Goal: Task Accomplishment & Management: Manage account settings

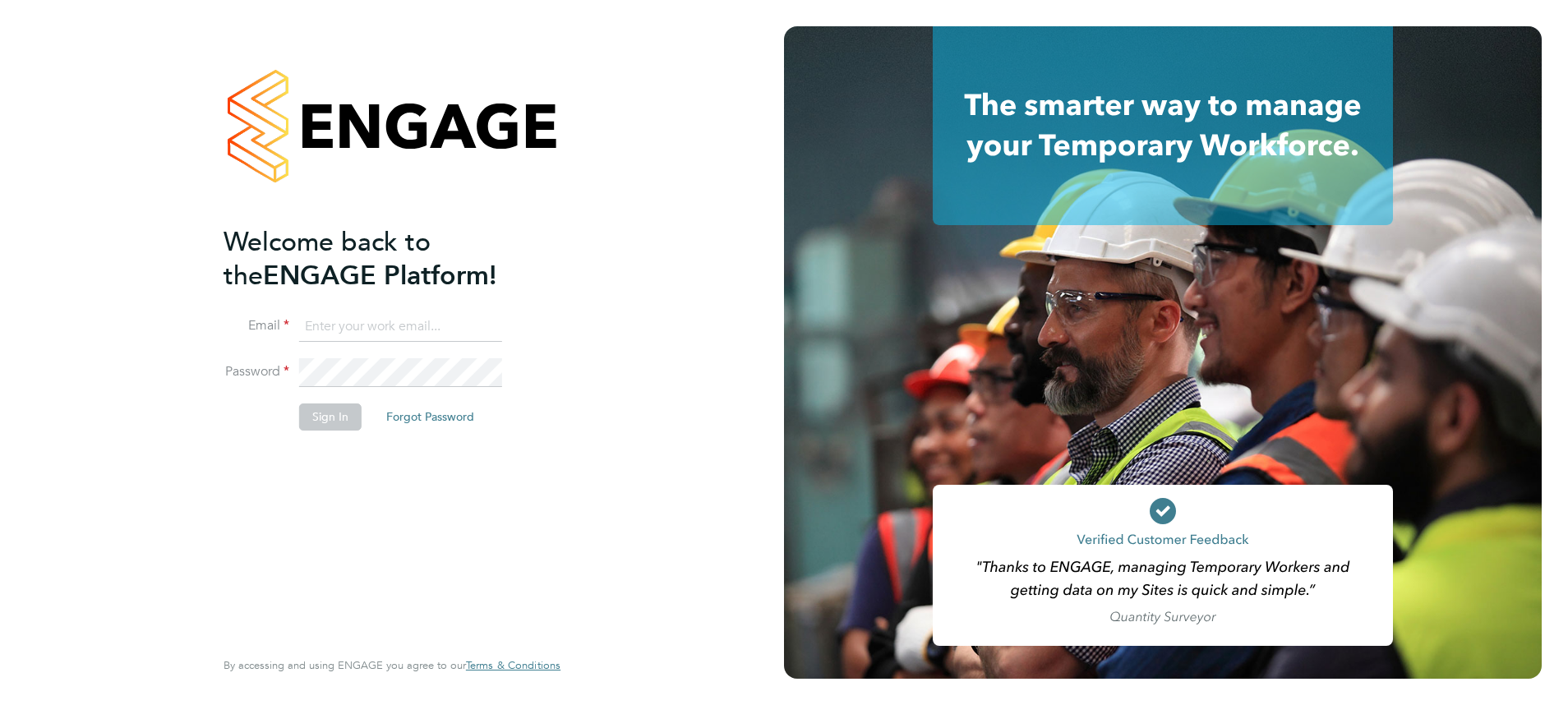
click at [397, 337] on input at bounding box center [401, 327] width 203 height 30
type input "meg.castleton@hays.com"
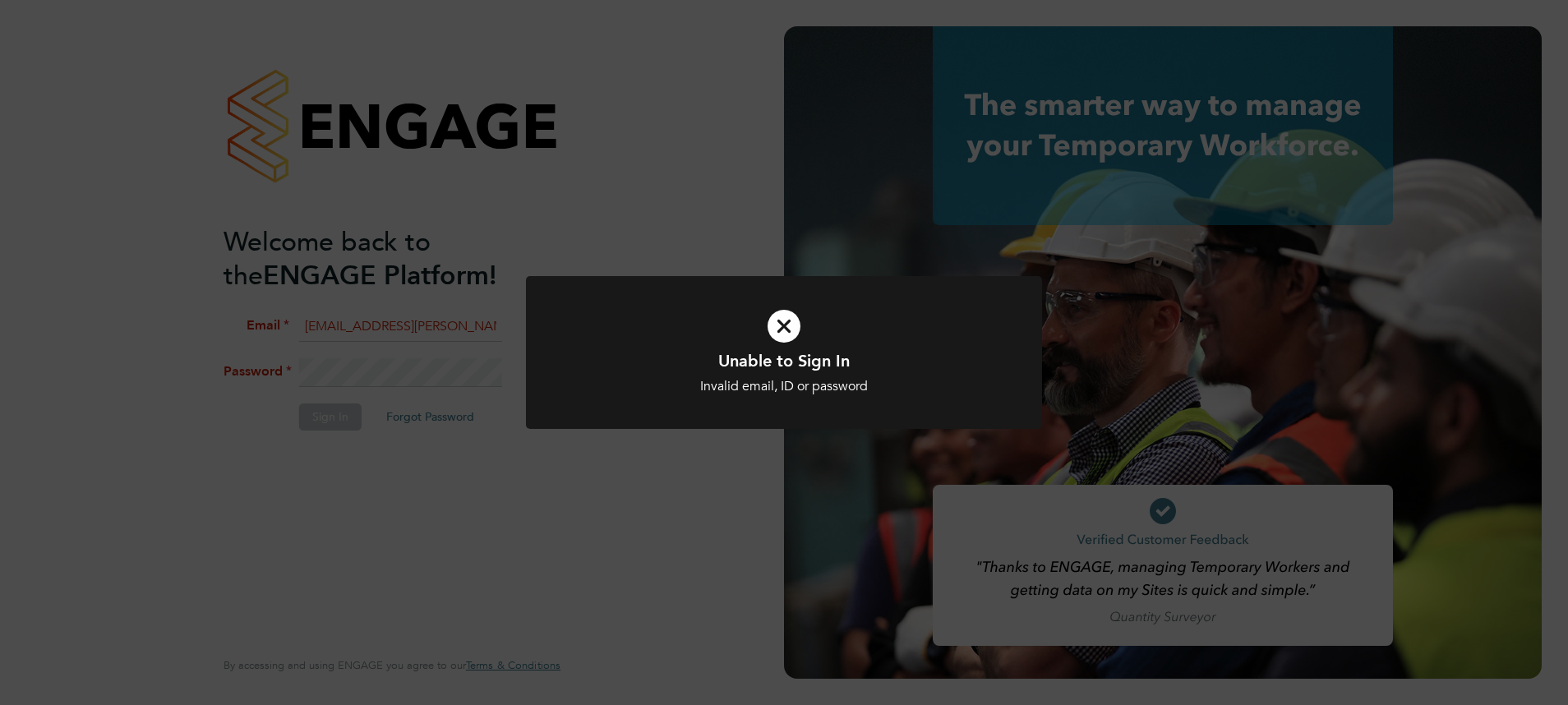
click at [627, 341] on icon at bounding box center [784, 326] width 427 height 64
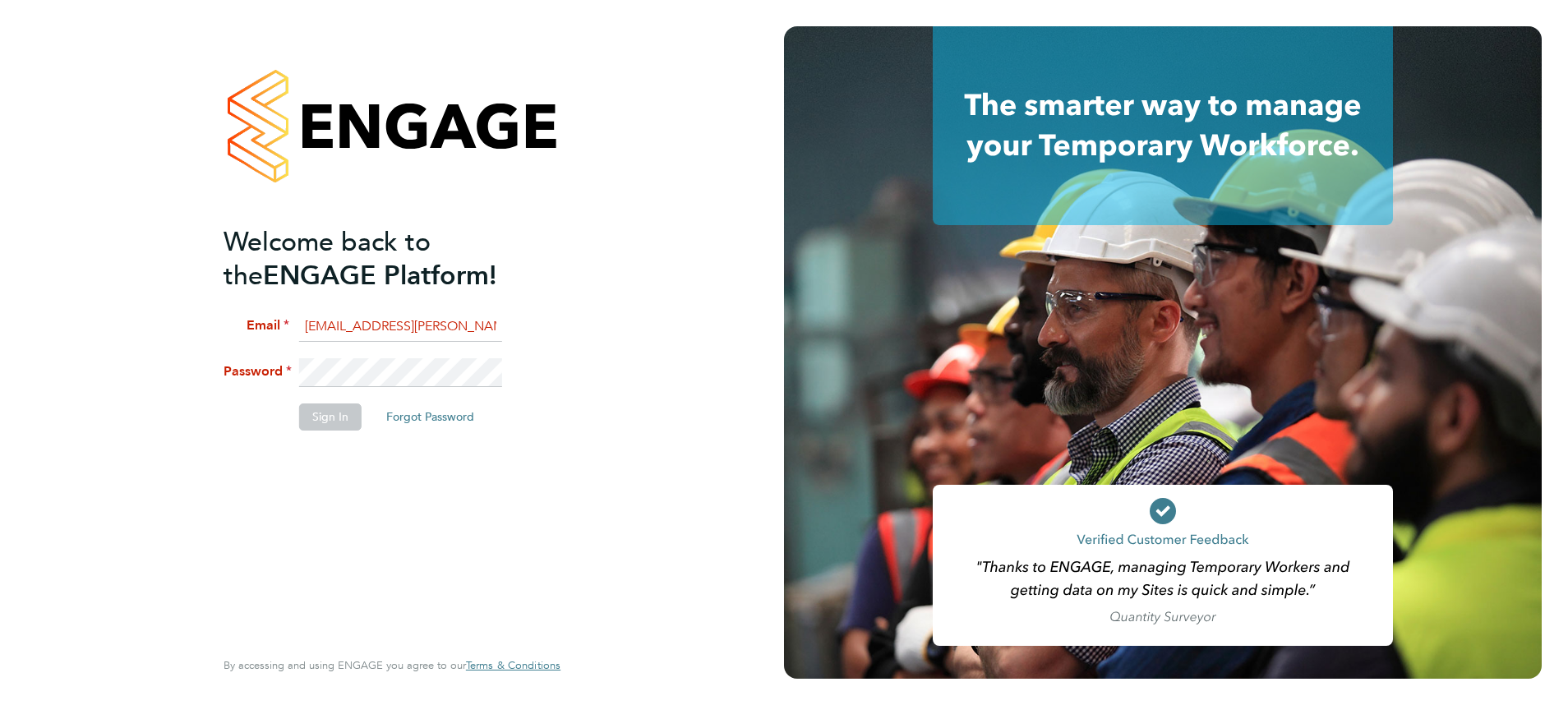
click at [187, 364] on div "Welcome back to the ENGAGE Platform! Email meg.castleton@hays.com Password Sign…" at bounding box center [392, 352] width 784 height 705
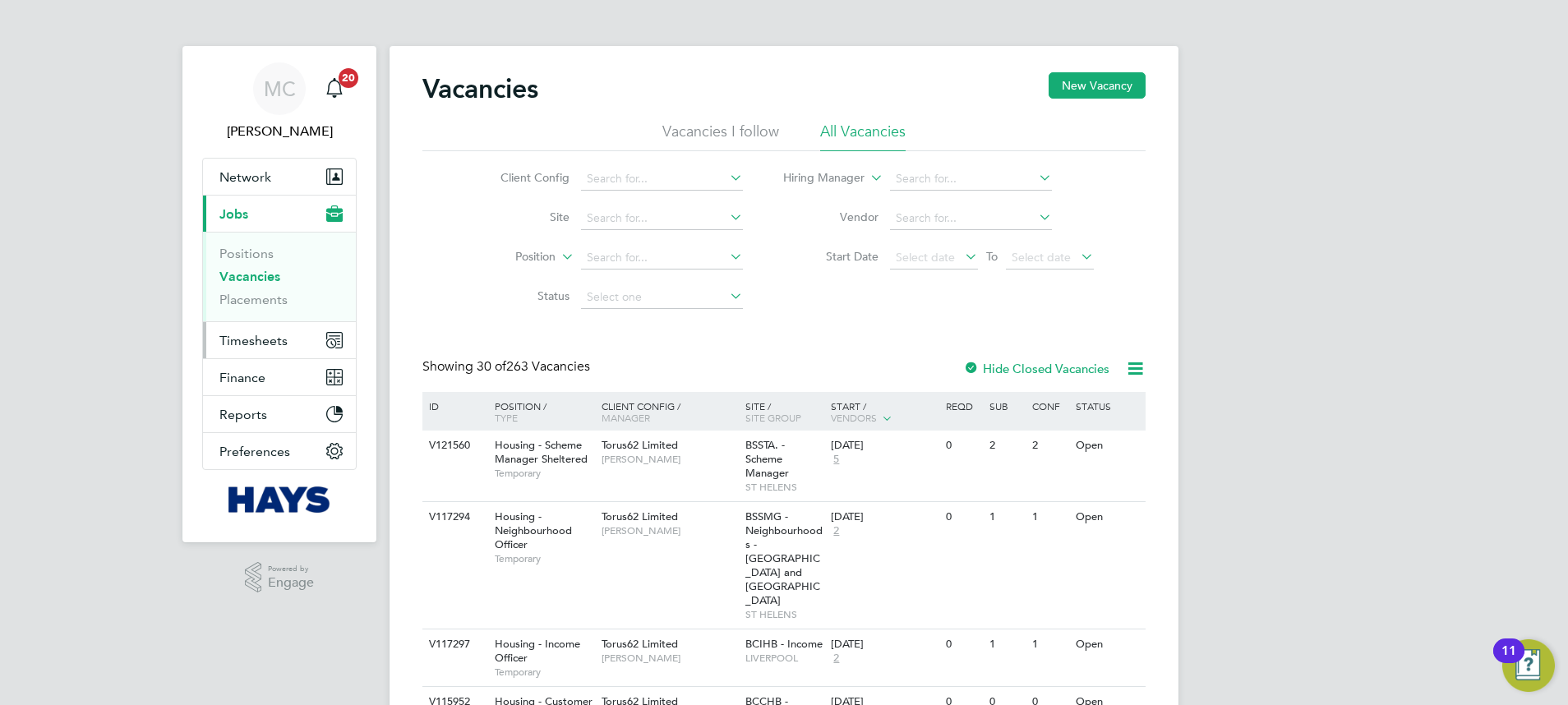
click at [245, 344] on span "Timesheets" at bounding box center [253, 341] width 68 height 16
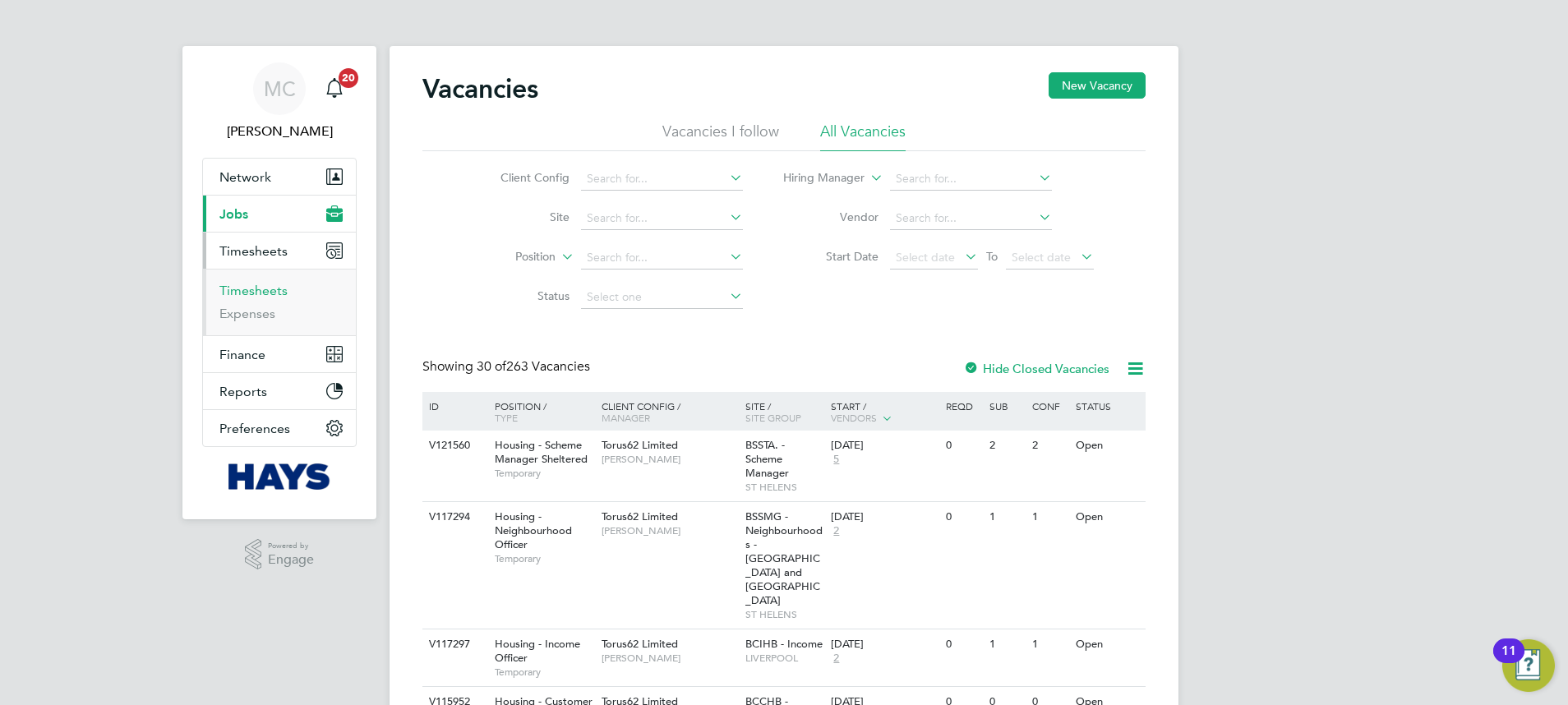
click at [270, 288] on link "Timesheets" at bounding box center [253, 290] width 68 height 16
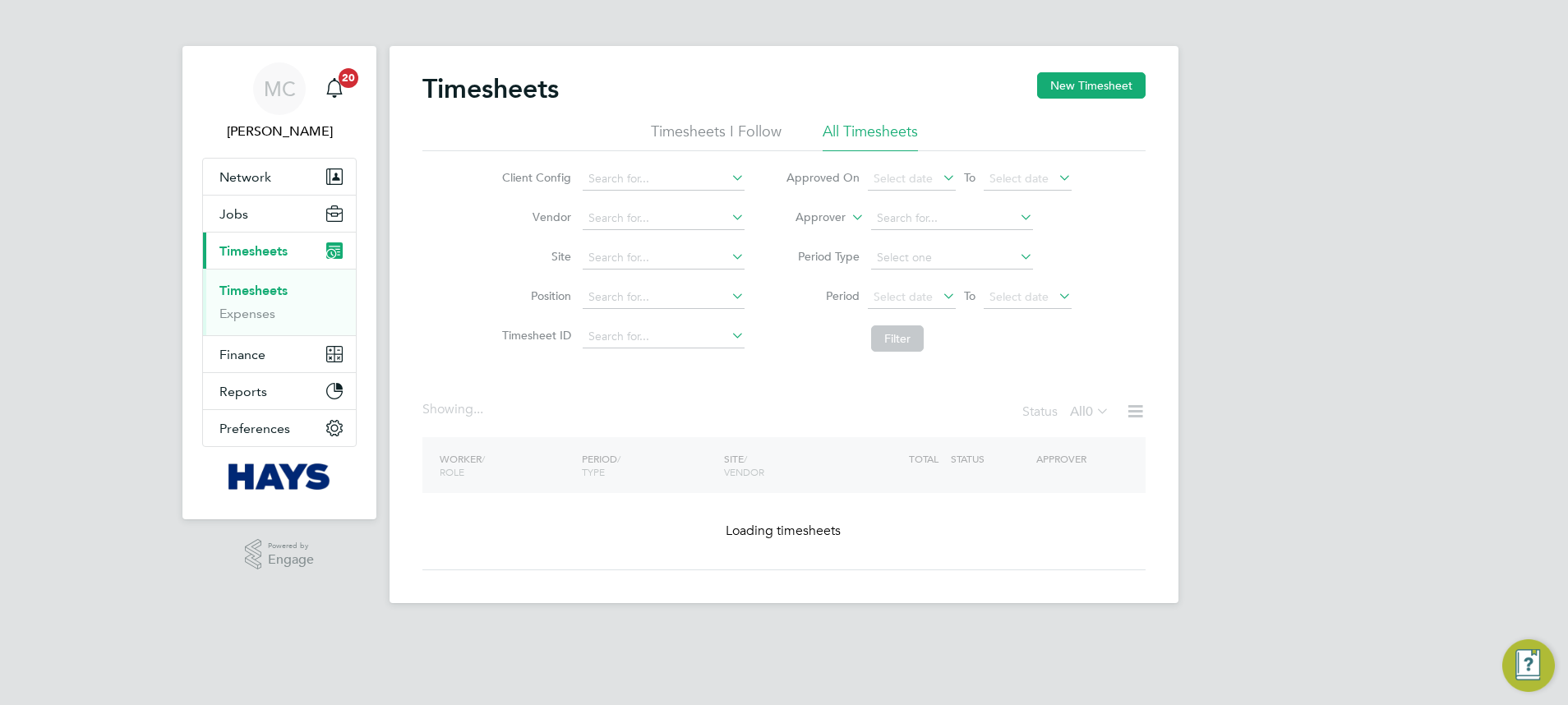
click at [825, 227] on li "Approver" at bounding box center [928, 218] width 327 height 40
click at [825, 224] on label "Approver" at bounding box center [808, 217] width 74 height 17
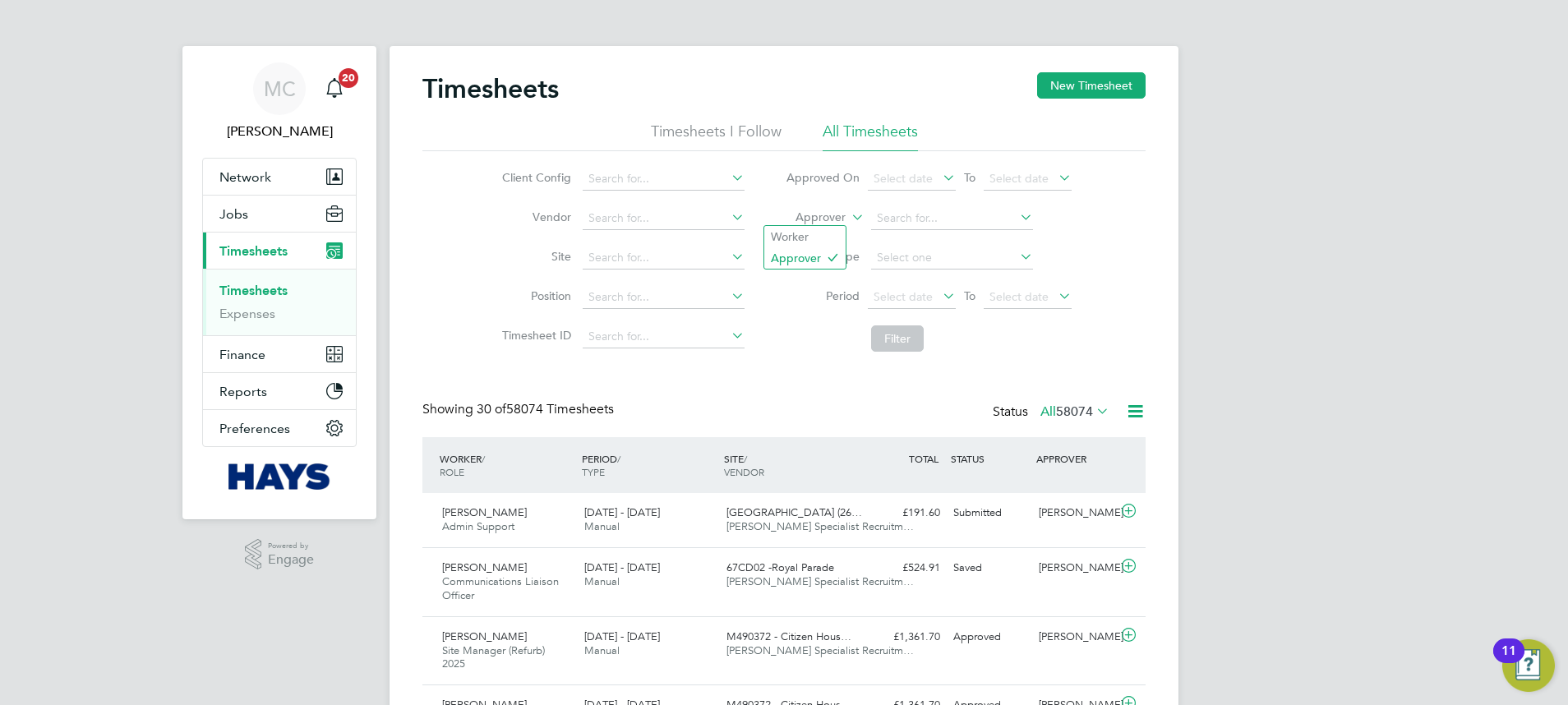
click at [809, 208] on li "Approver" at bounding box center [928, 218] width 327 height 40
click at [811, 219] on label "Approver" at bounding box center [808, 217] width 74 height 17
click at [813, 234] on li "Worker" at bounding box center [805, 236] width 81 height 21
click at [920, 223] on input at bounding box center [951, 219] width 161 height 23
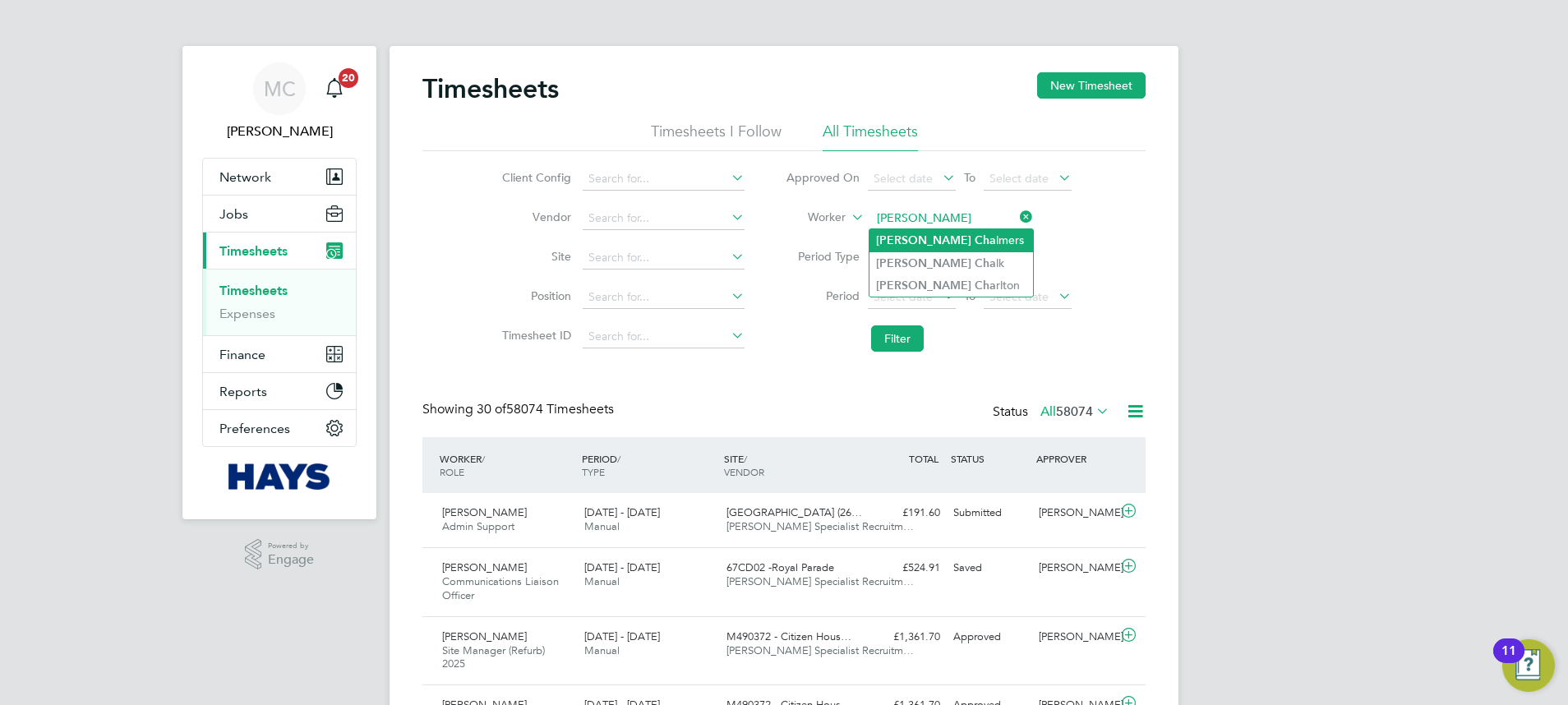
click at [974, 241] on b "Cha" at bounding box center [985, 240] width 21 height 14
type input "[PERSON_NAME]"
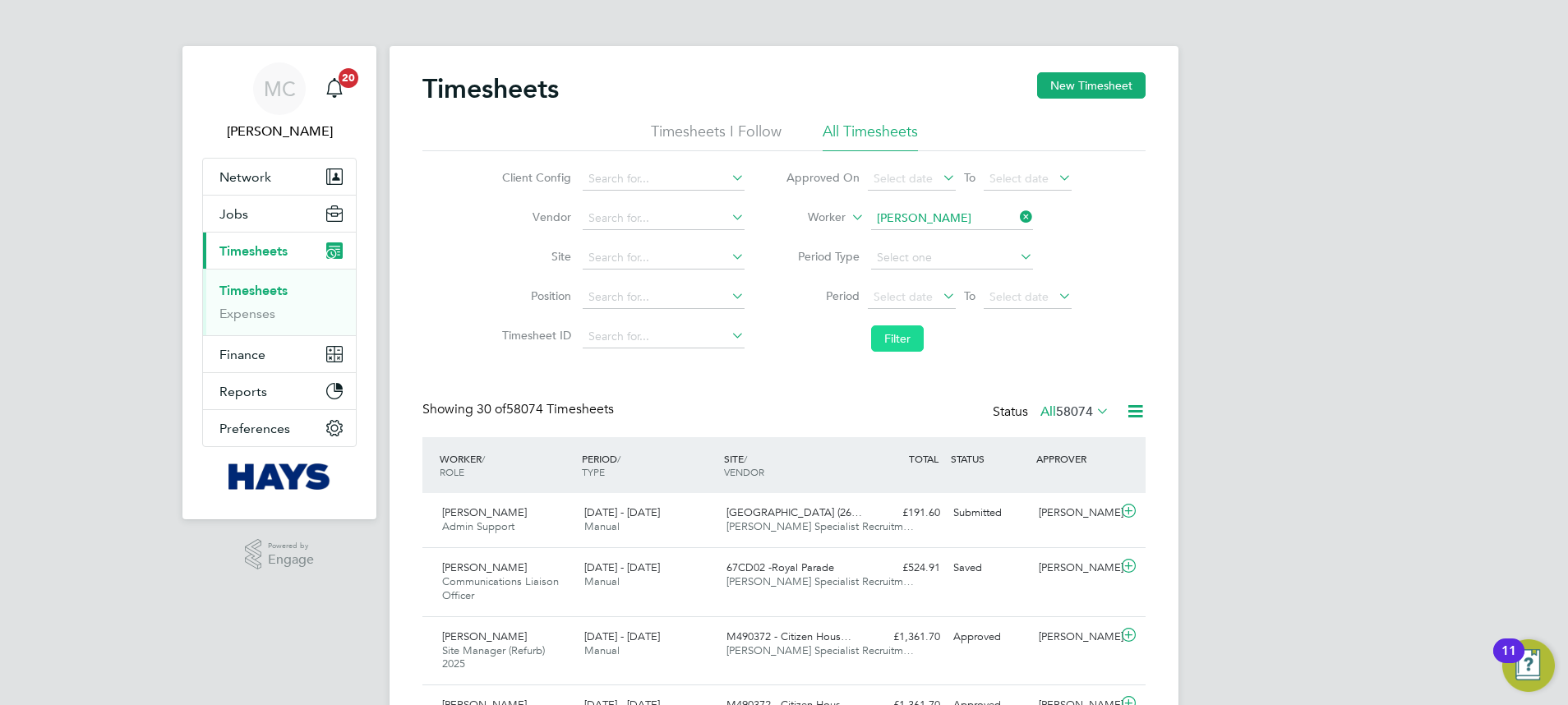
click at [906, 342] on button "Filter" at bounding box center [897, 339] width 53 height 26
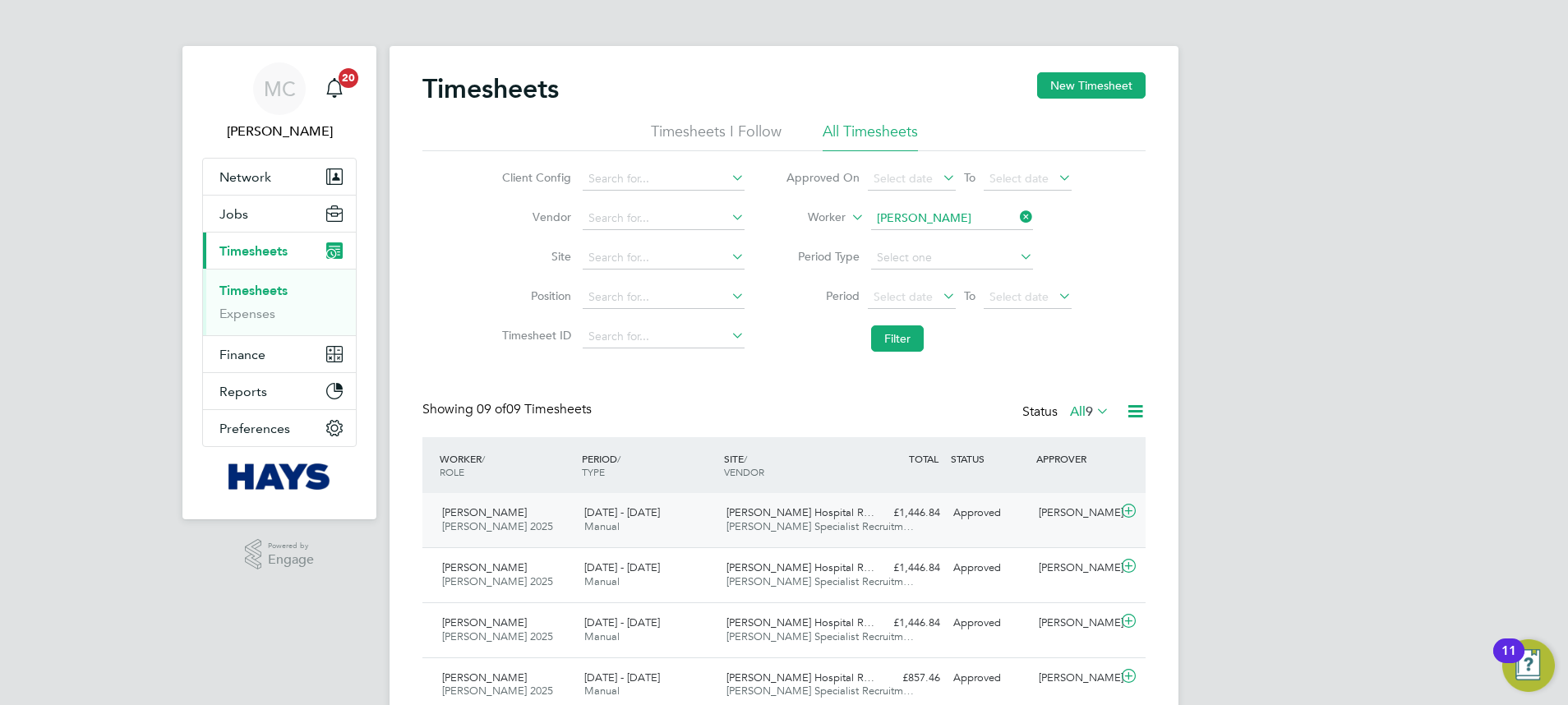
click at [860, 527] on div "[PERSON_NAME] Hospital R… [PERSON_NAME] Specialist Recruitm…" at bounding box center [791, 520] width 142 height 41
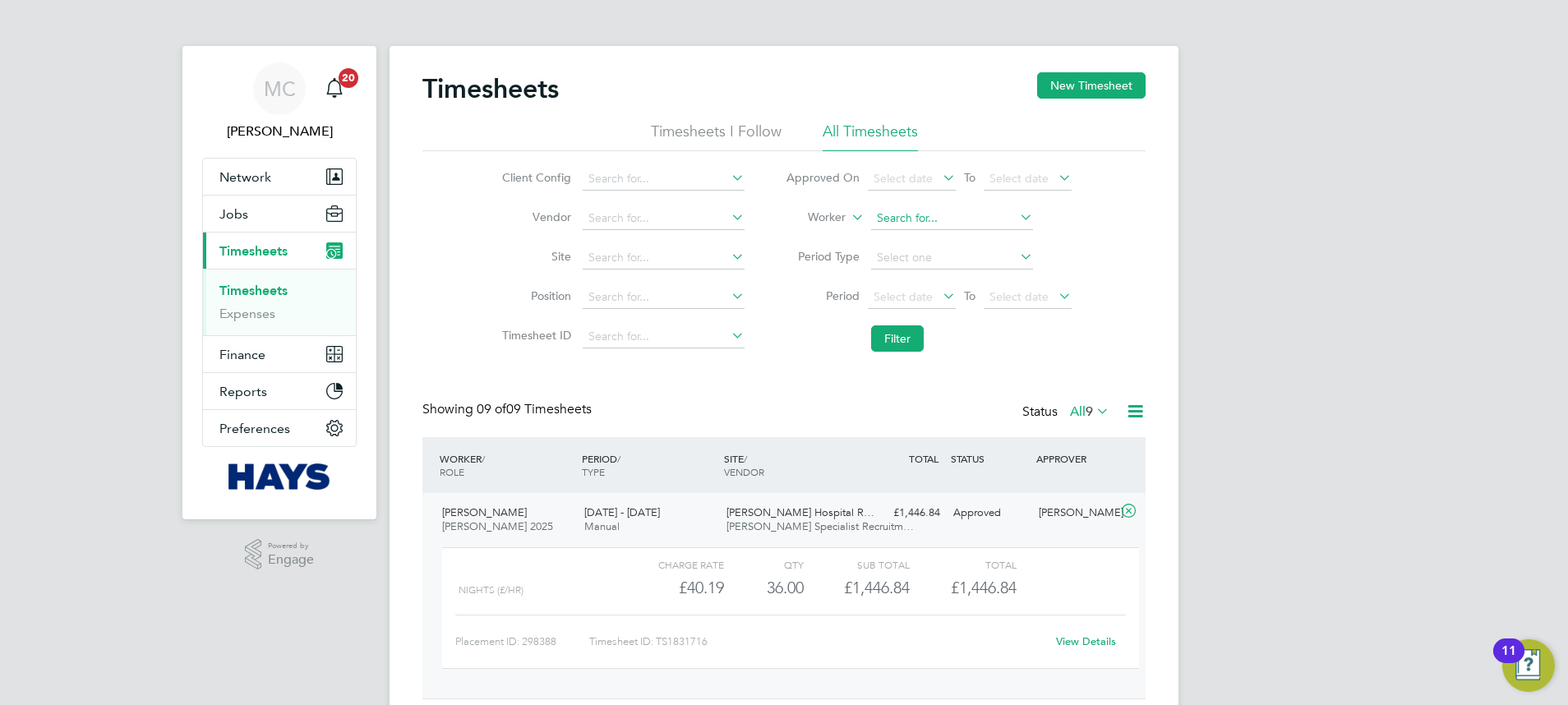
click at [950, 210] on input at bounding box center [951, 219] width 161 height 23
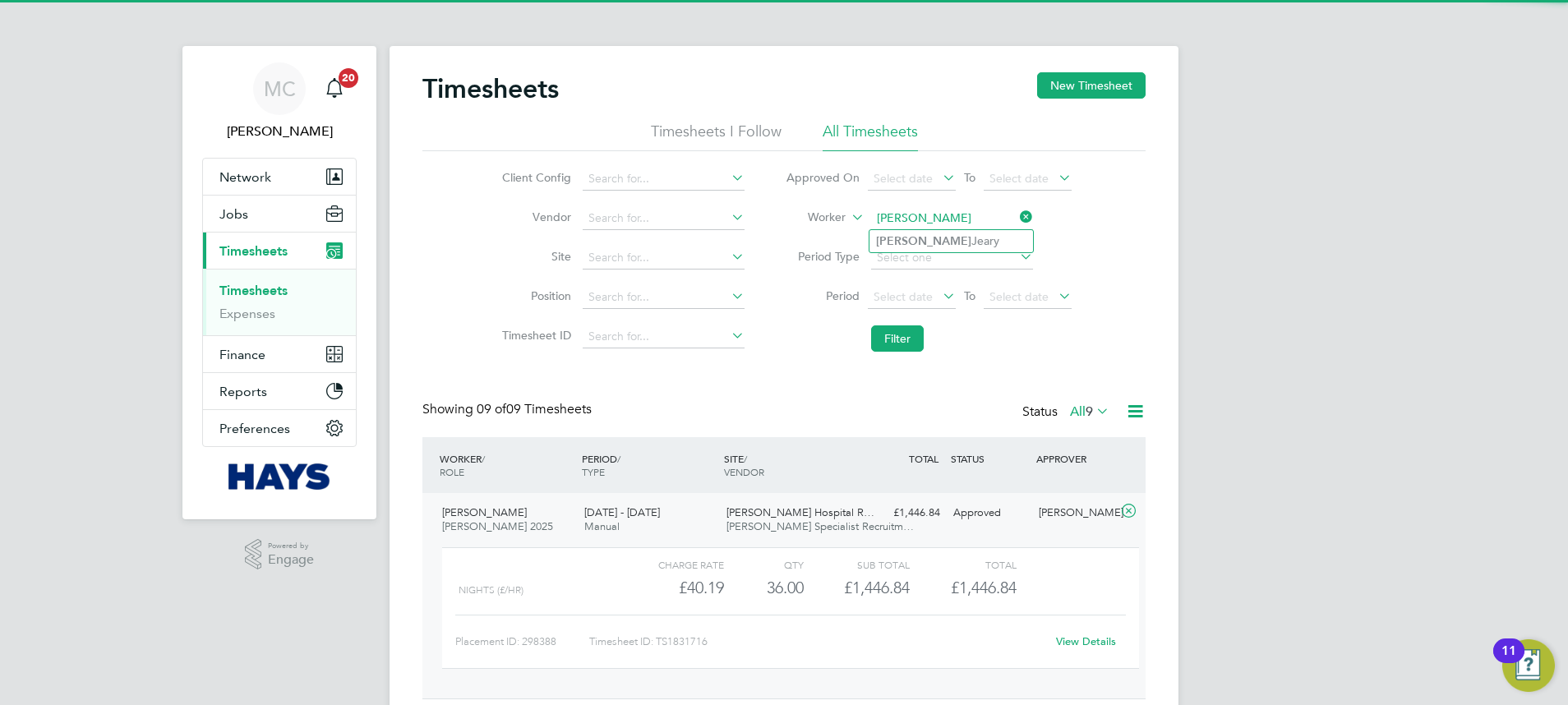
click at [976, 231] on li "[PERSON_NAME]" at bounding box center [950, 241] width 163 height 22
type input "[PERSON_NAME]"
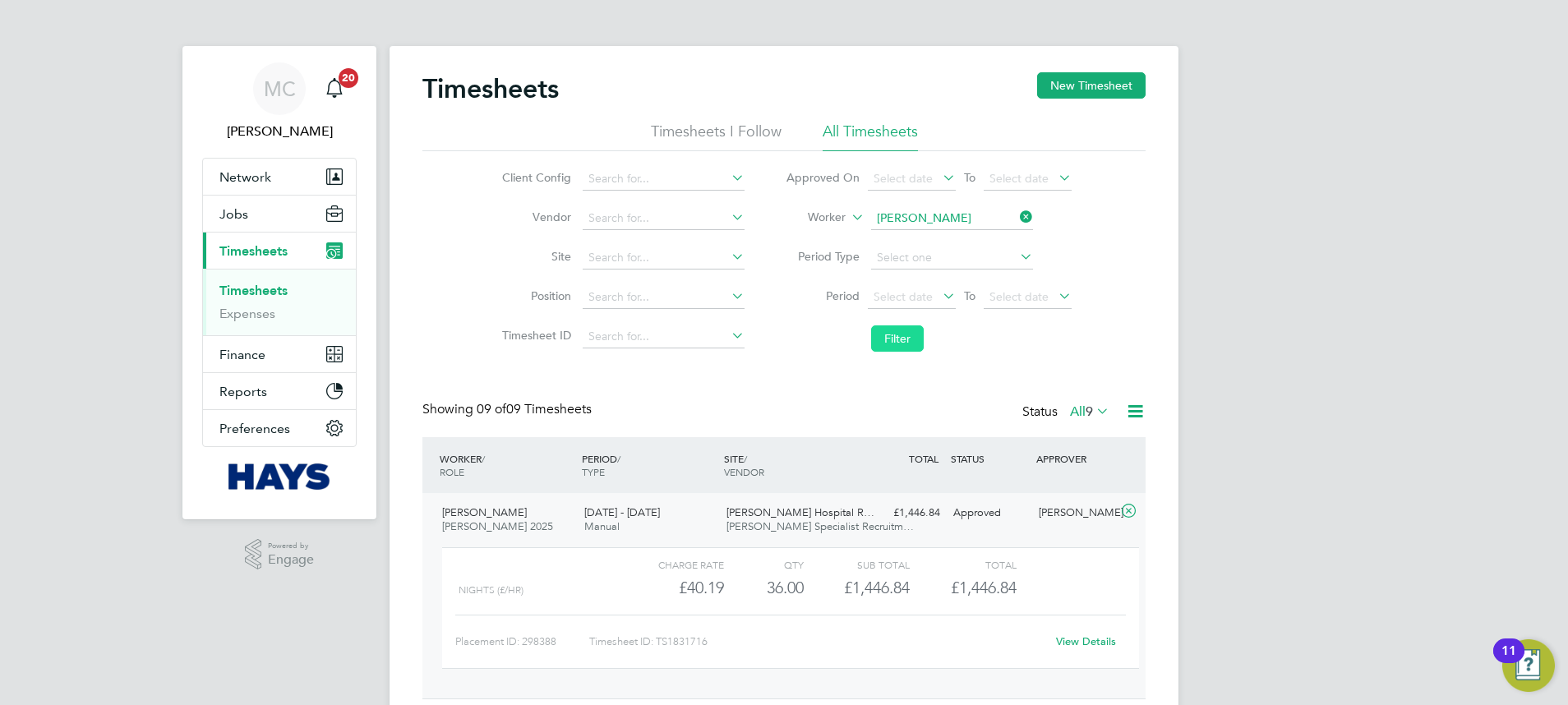
click at [910, 337] on button "Filter" at bounding box center [897, 339] width 53 height 26
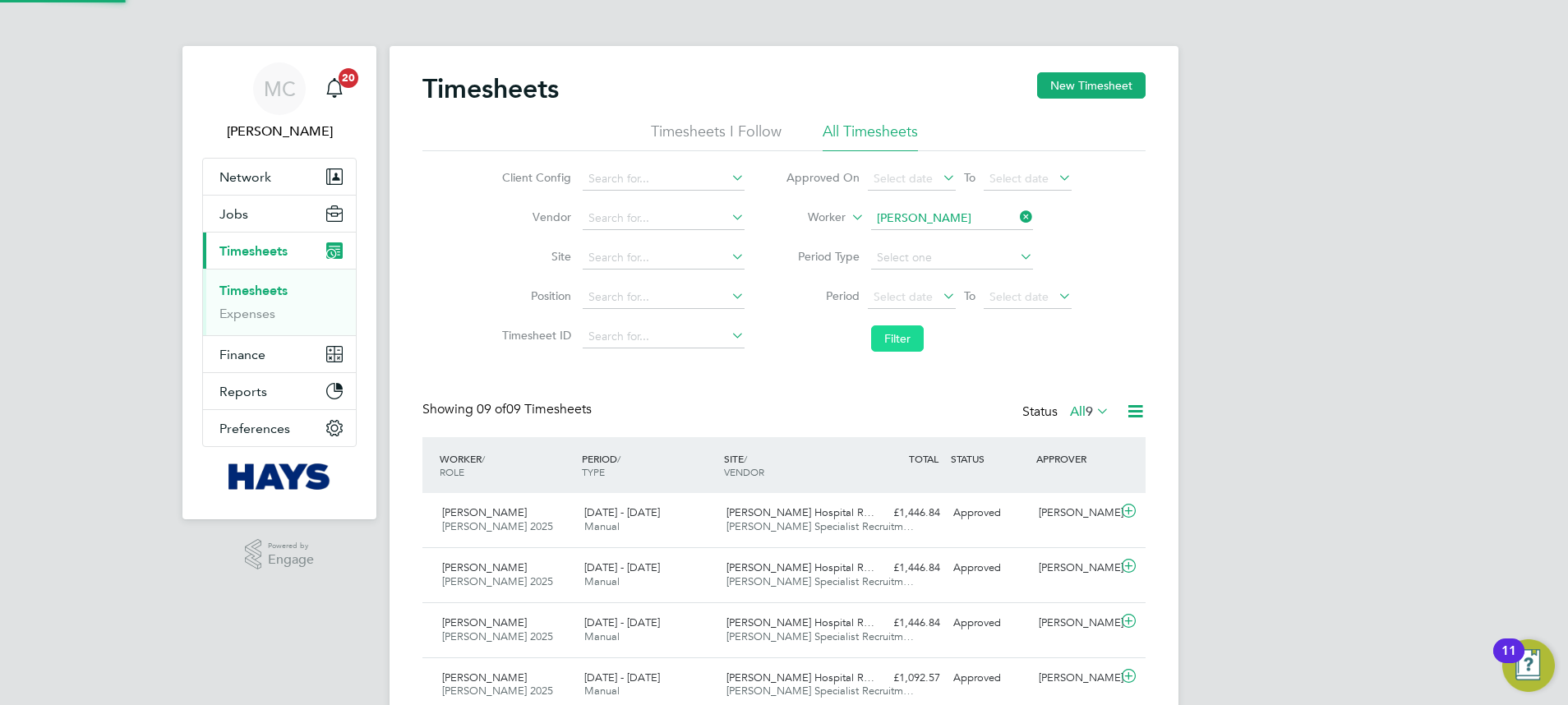
scroll to position [41, 143]
click at [806, 514] on span "[PERSON_NAME] Hospital R…" at bounding box center [800, 513] width 148 height 14
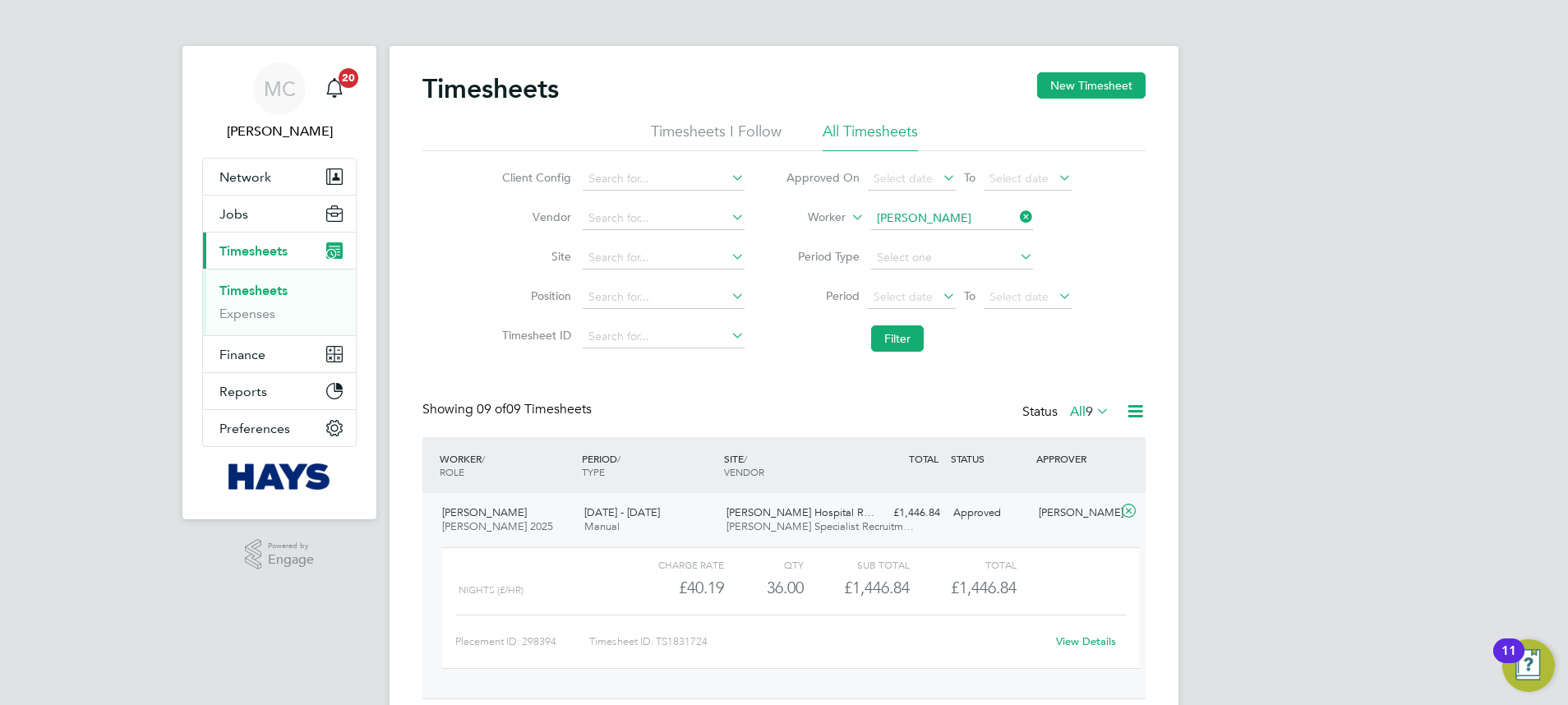
click at [829, 221] on label "Worker" at bounding box center [808, 217] width 74 height 17
click at [948, 227] on input at bounding box center [951, 219] width 161 height 23
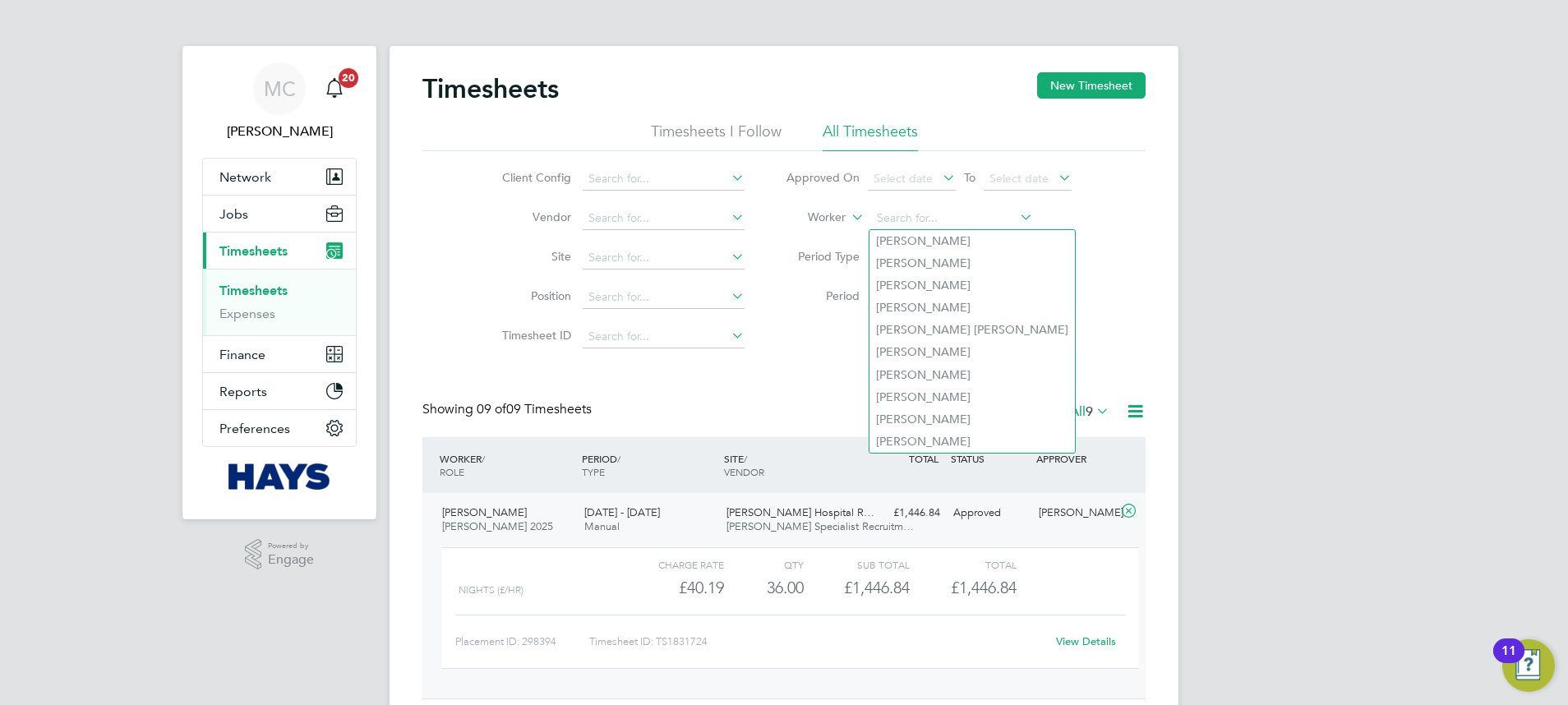
click at [839, 221] on label "Worker" at bounding box center [808, 217] width 74 height 17
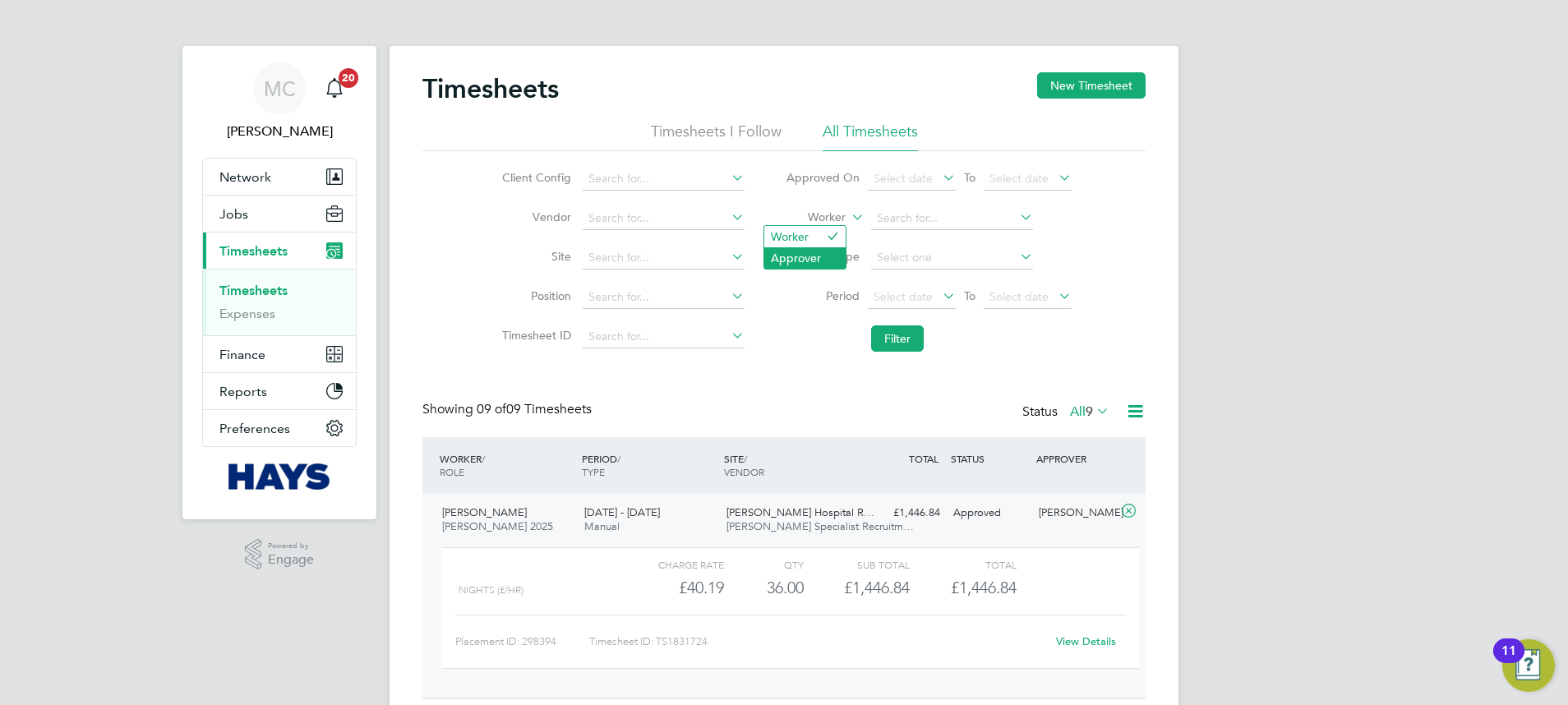
click at [813, 257] on li "Approver" at bounding box center [805, 258] width 81 height 21
click at [900, 218] on input at bounding box center [951, 219] width 161 height 23
click at [941, 283] on li "[PERSON_NAME]" at bounding box center [950, 285] width 163 height 22
type input "[PERSON_NAME]"
click at [916, 339] on button "Filter" at bounding box center [897, 339] width 53 height 26
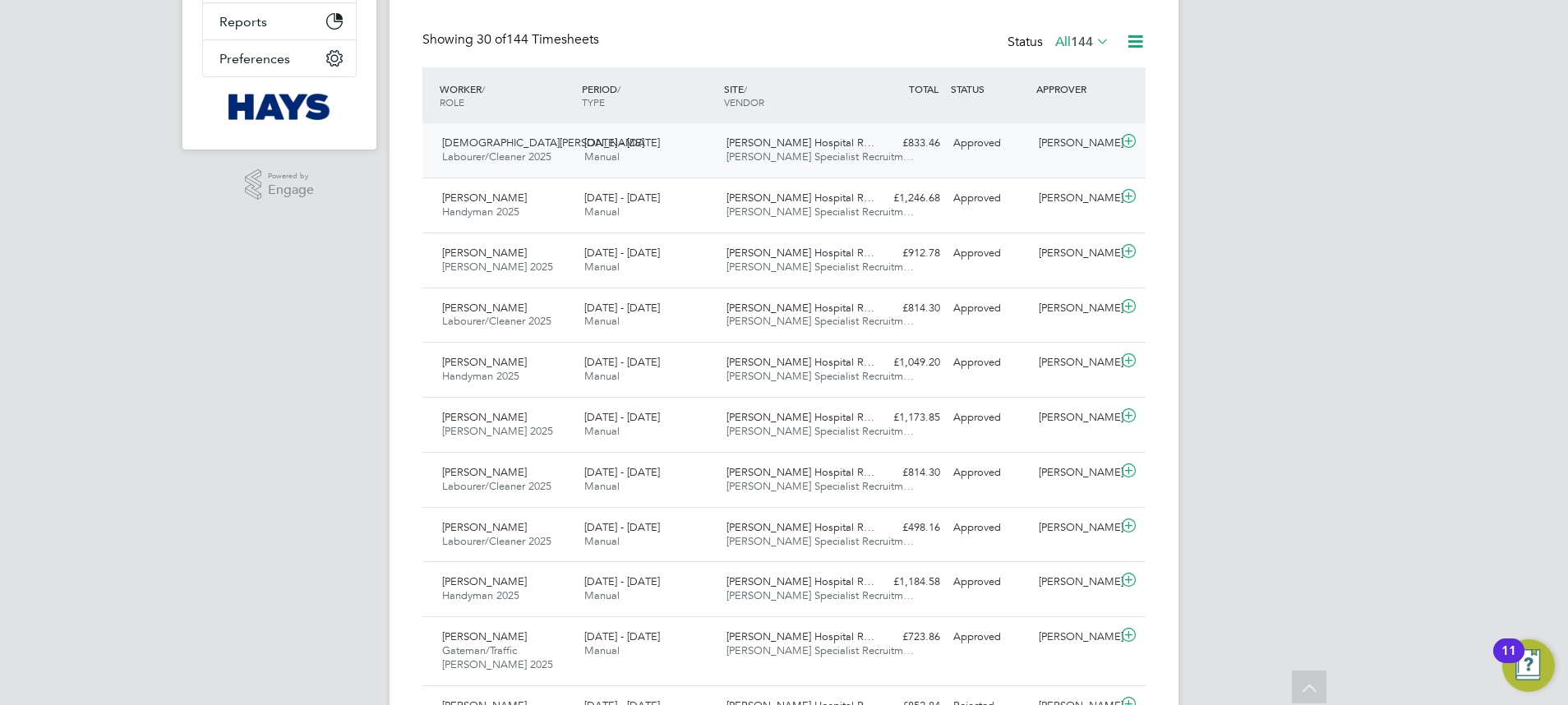
click at [776, 167] on div "[PERSON_NAME] Hospital R… [PERSON_NAME] Specialist Recruitm…" at bounding box center [791, 150] width 142 height 41
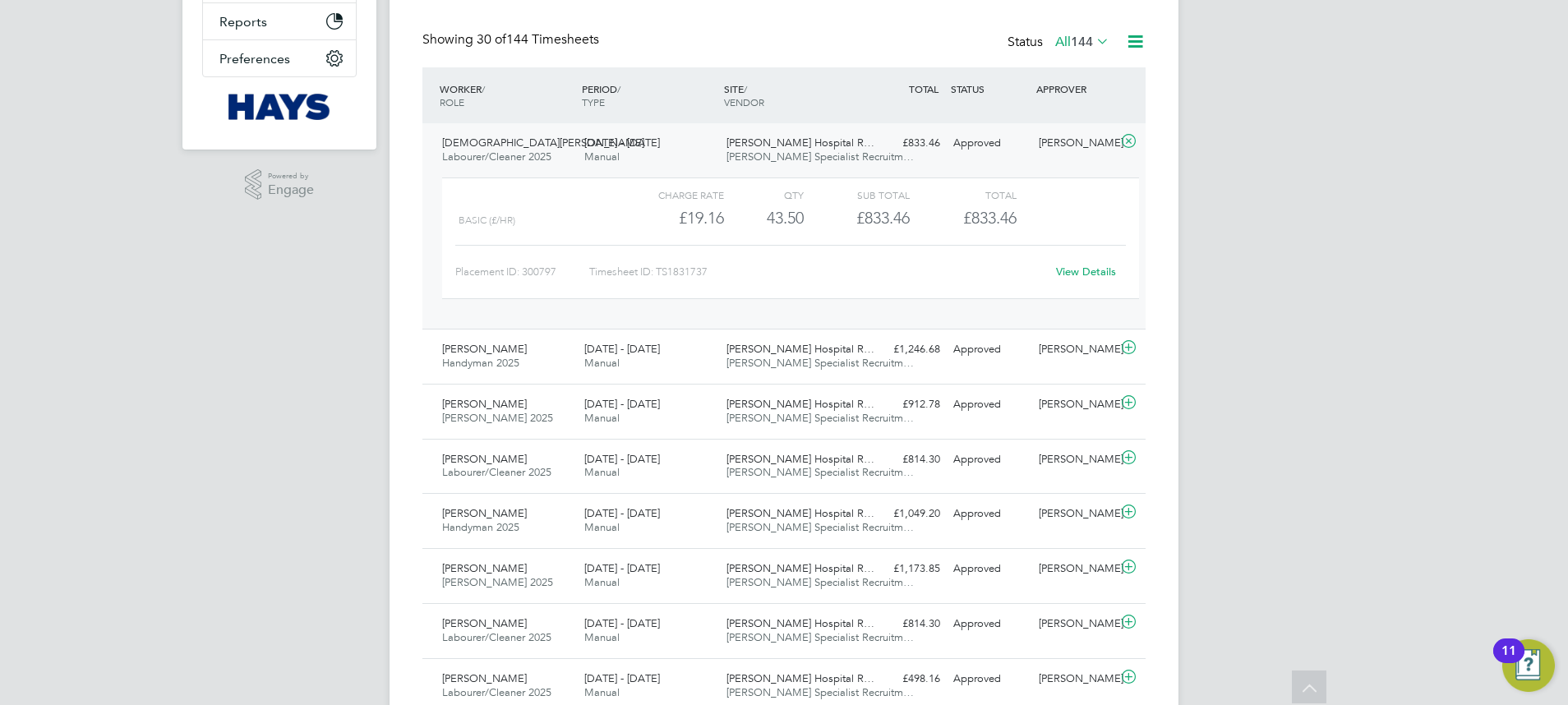
click at [957, 214] on div "£833.46" at bounding box center [963, 218] width 106 height 27
click at [951, 361] on div "Approved" at bounding box center [989, 349] width 86 height 27
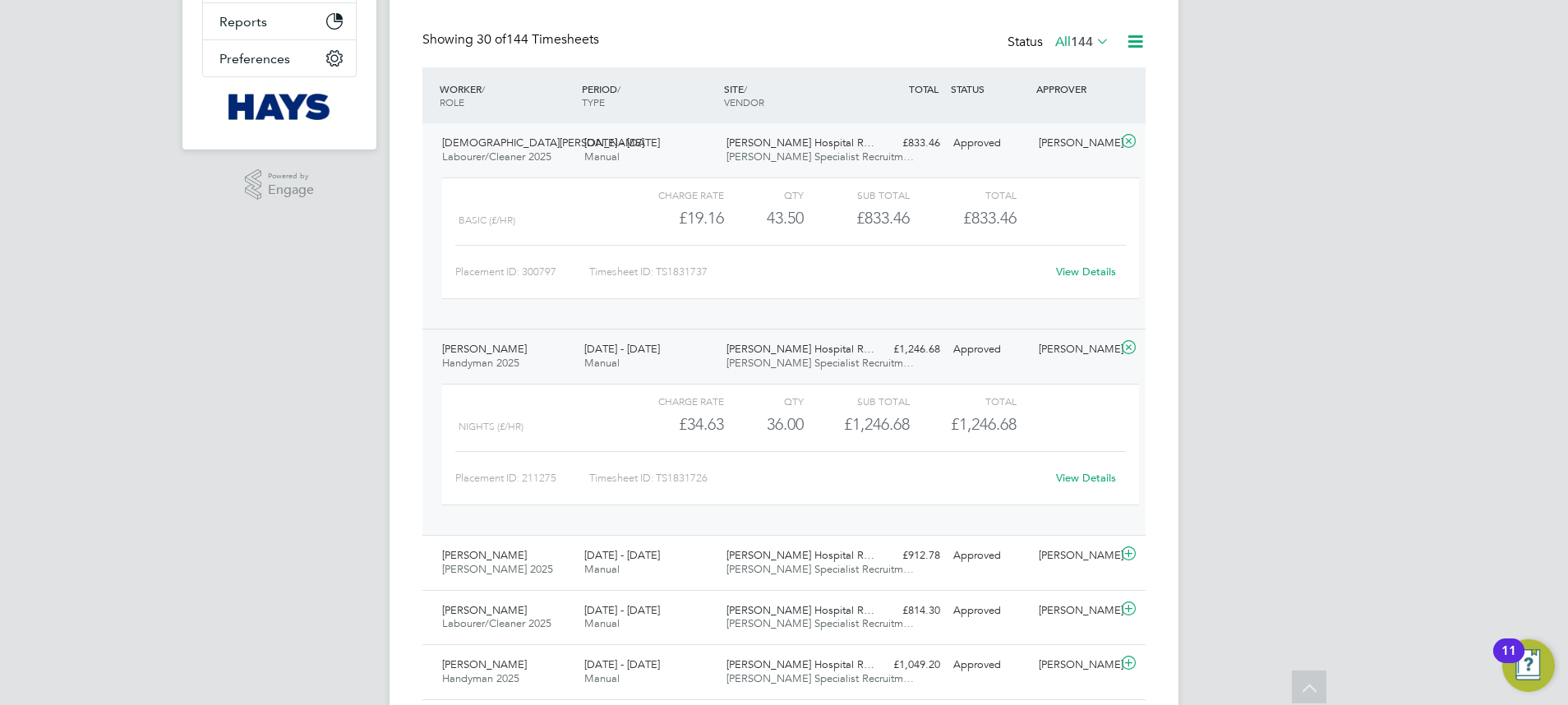
drag, startPoint x: 818, startPoint y: 332, endPoint x: 817, endPoint y: 306, distance: 26.0
click at [818, 332] on div "[PERSON_NAME] Handyman 2025 [DATE] - [DATE] [DATE] - [DATE] Manual [PERSON_NAME…" at bounding box center [784, 431] width 723 height 206
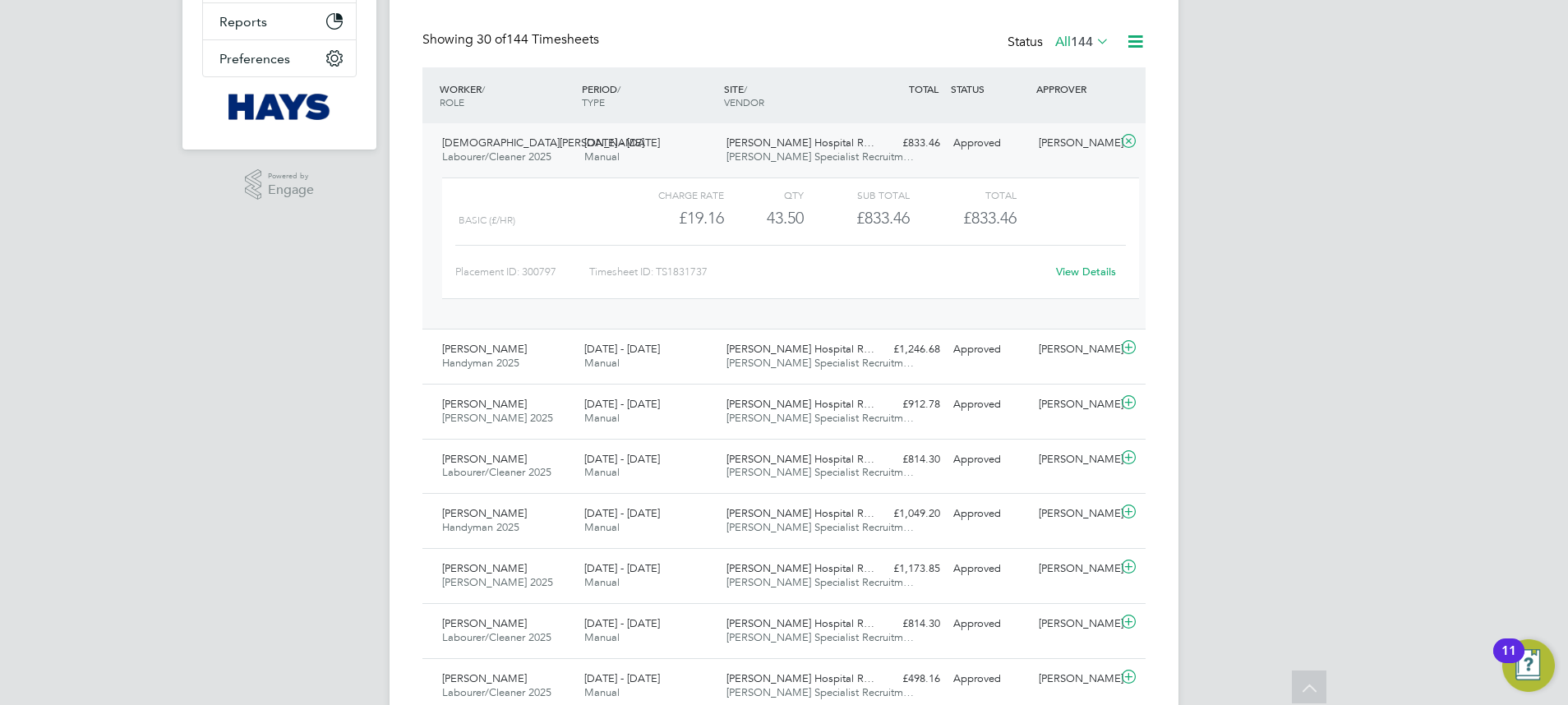
click at [802, 146] on span "[PERSON_NAME] Hospital R…" at bounding box center [800, 143] width 148 height 14
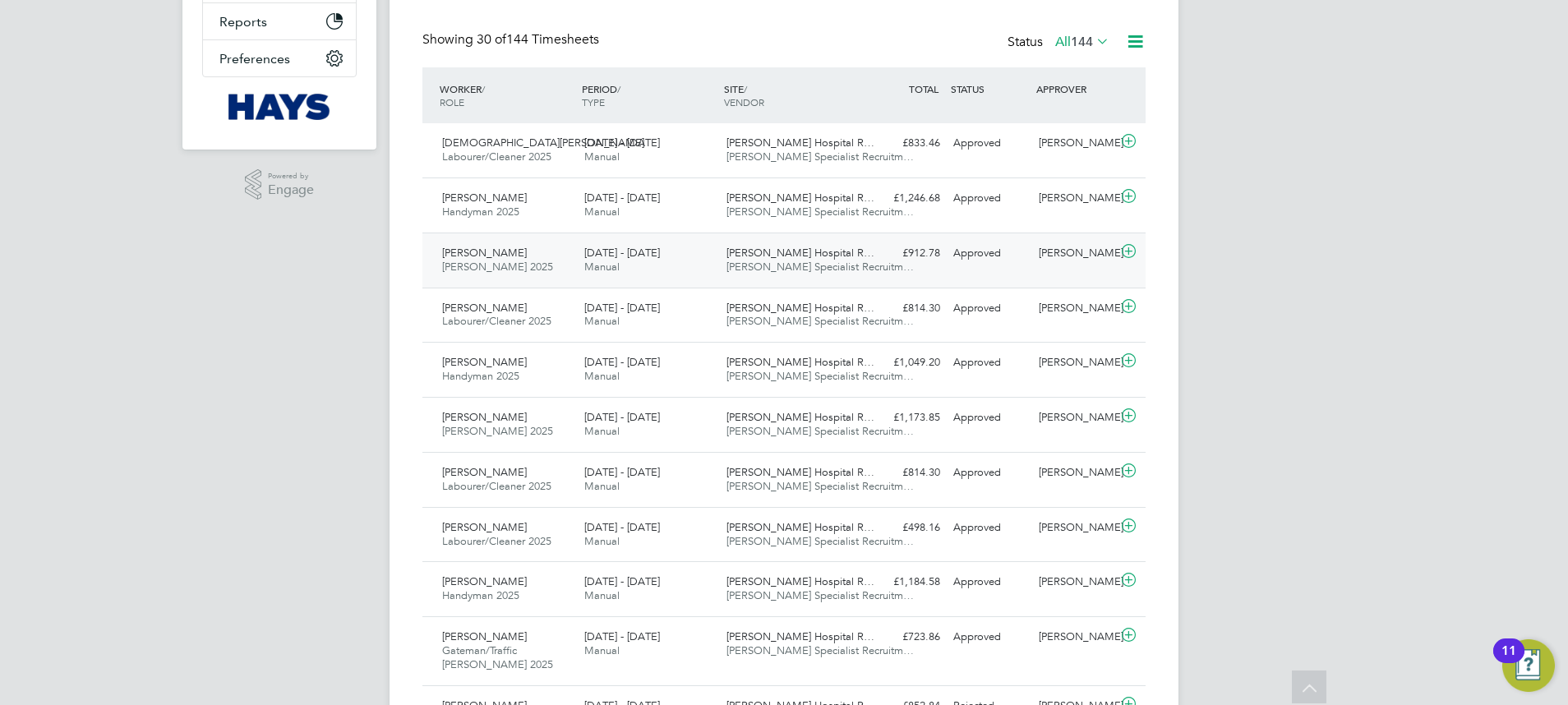
click at [838, 267] on span "[PERSON_NAME] Specialist Recruitm…" at bounding box center [820, 266] width 187 height 14
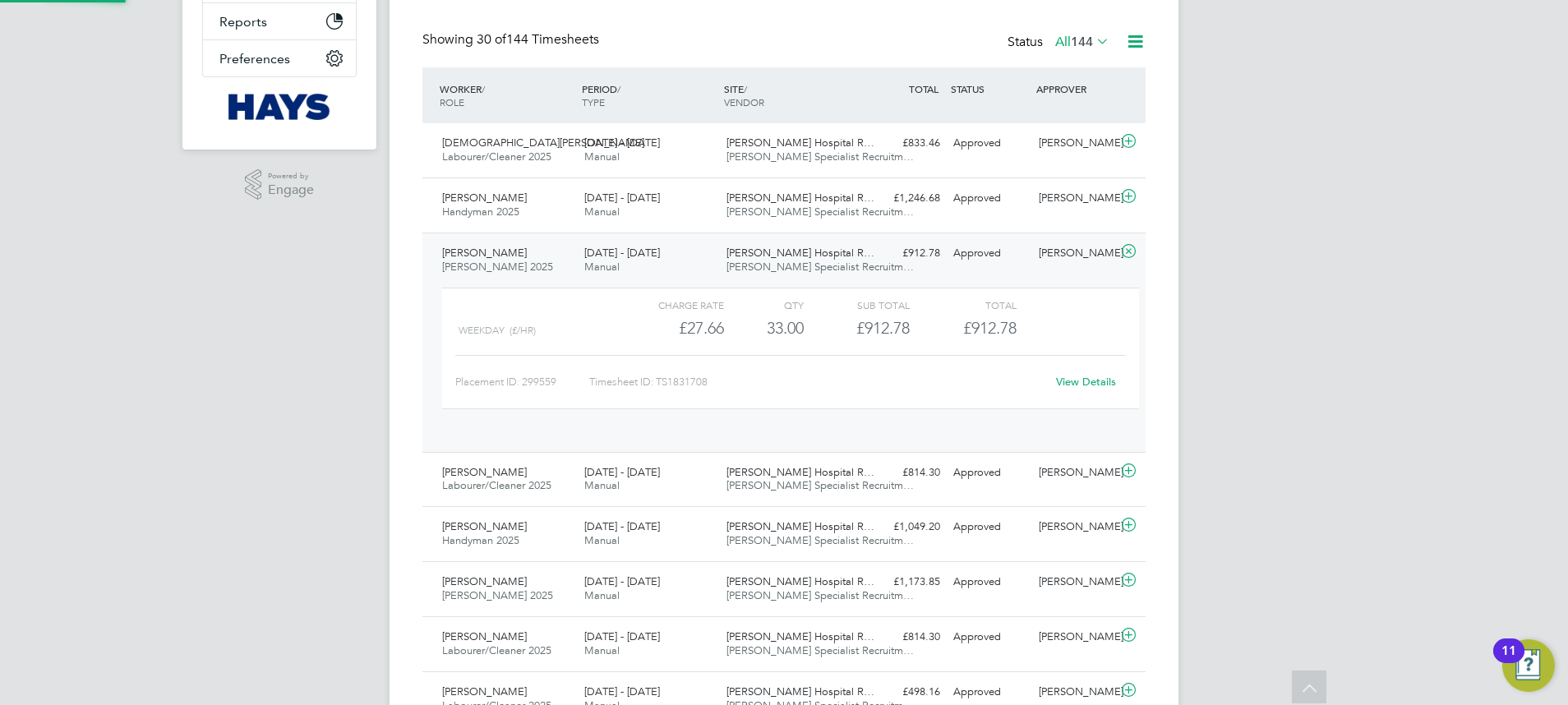
scroll to position [28, 161]
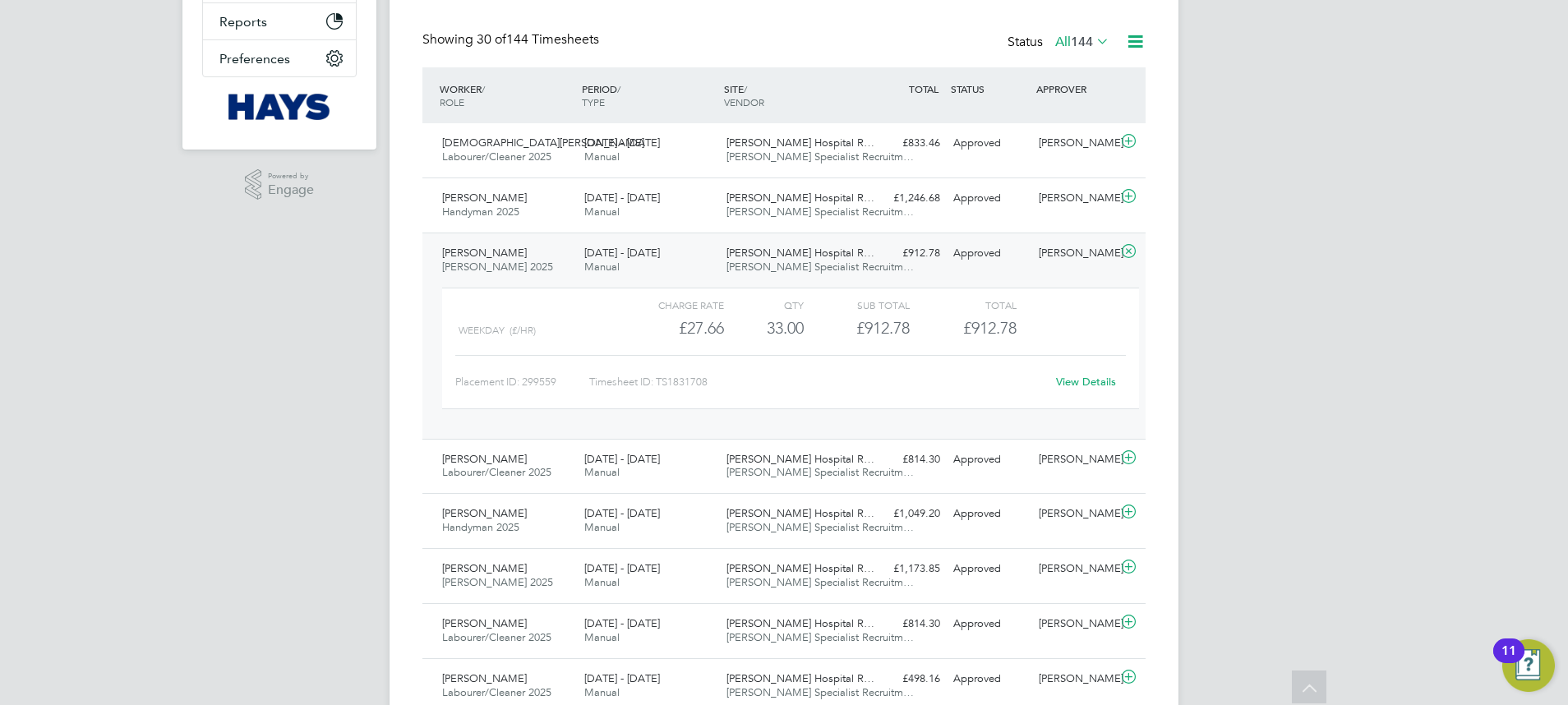
click at [837, 254] on span "[PERSON_NAME] Hospital R…" at bounding box center [800, 252] width 148 height 14
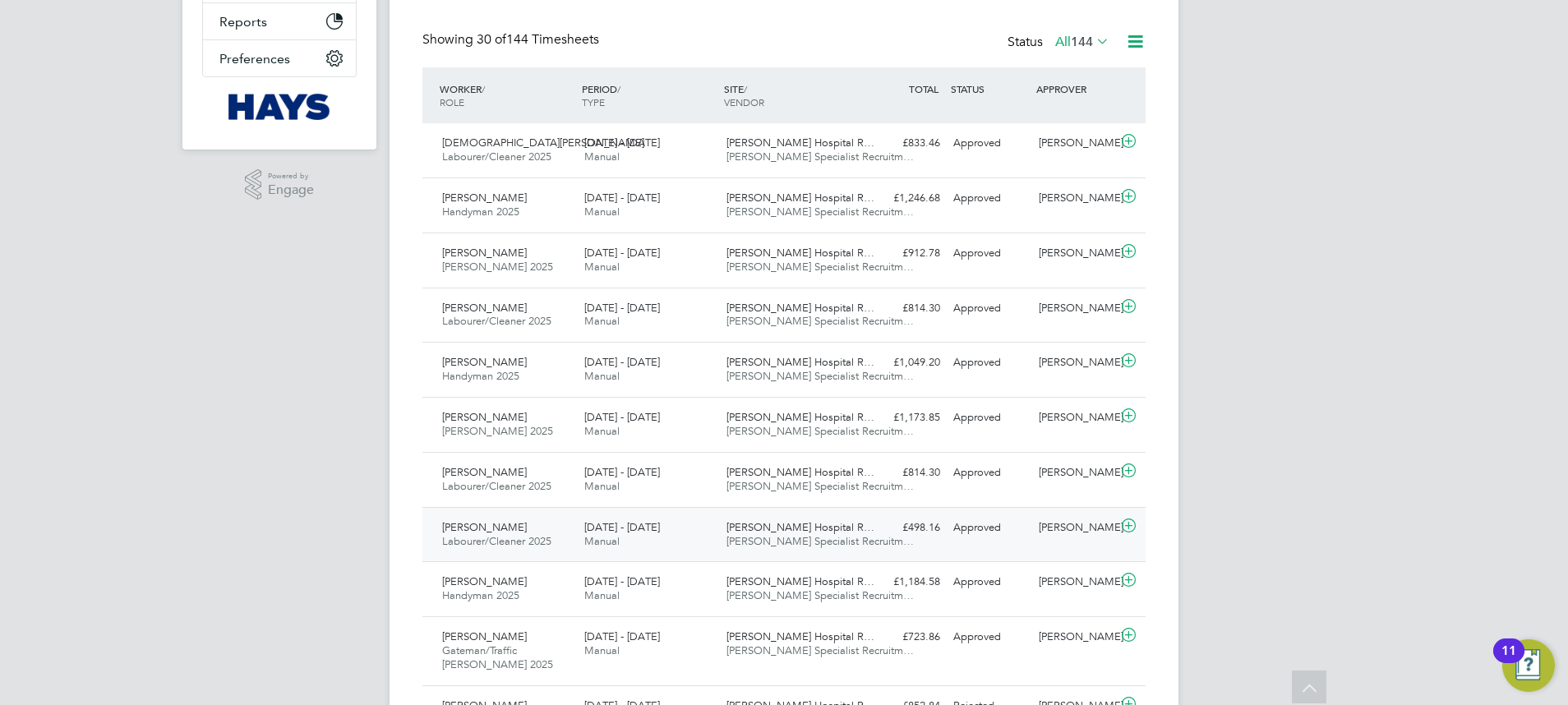
click at [819, 544] on span "[PERSON_NAME] Specialist Recruitm…" at bounding box center [820, 541] width 187 height 14
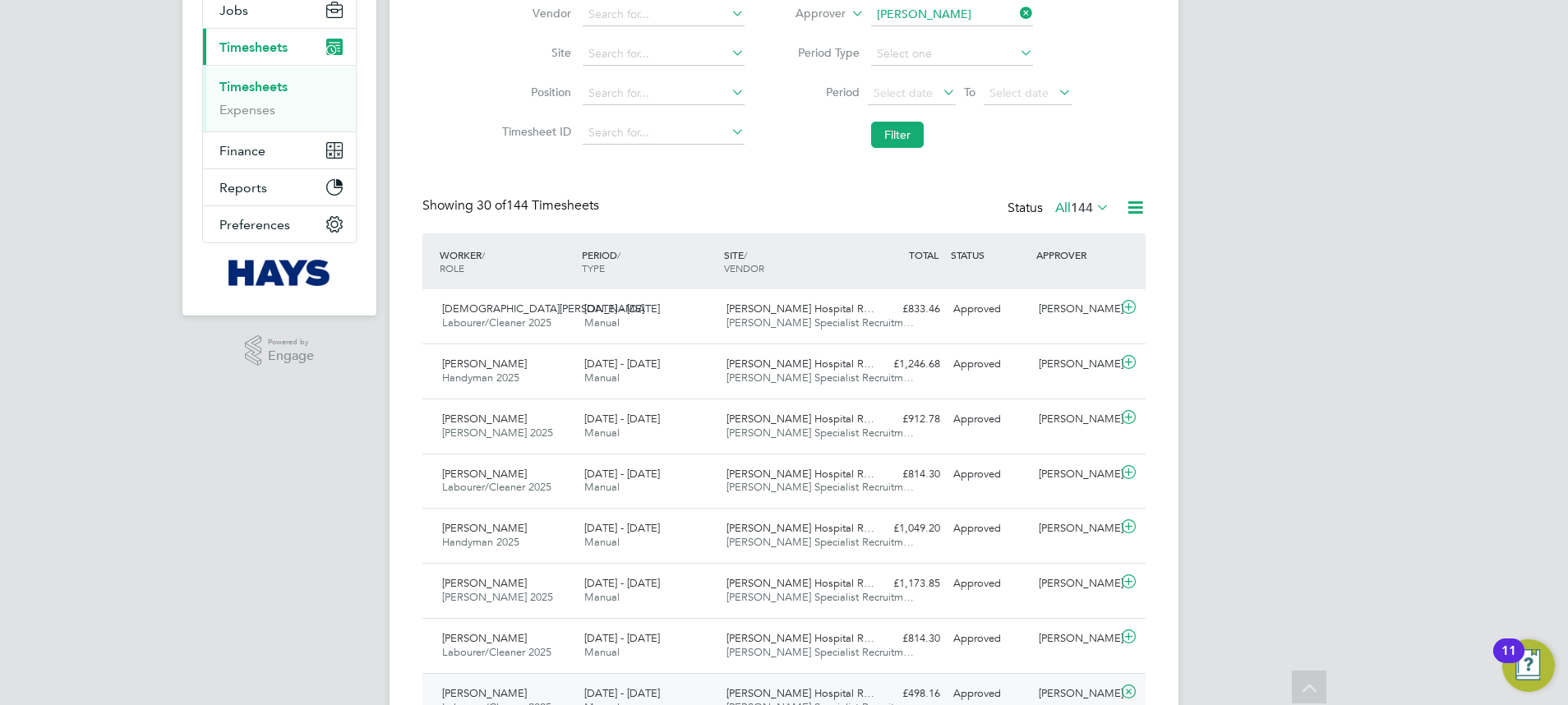
scroll to position [0, 0]
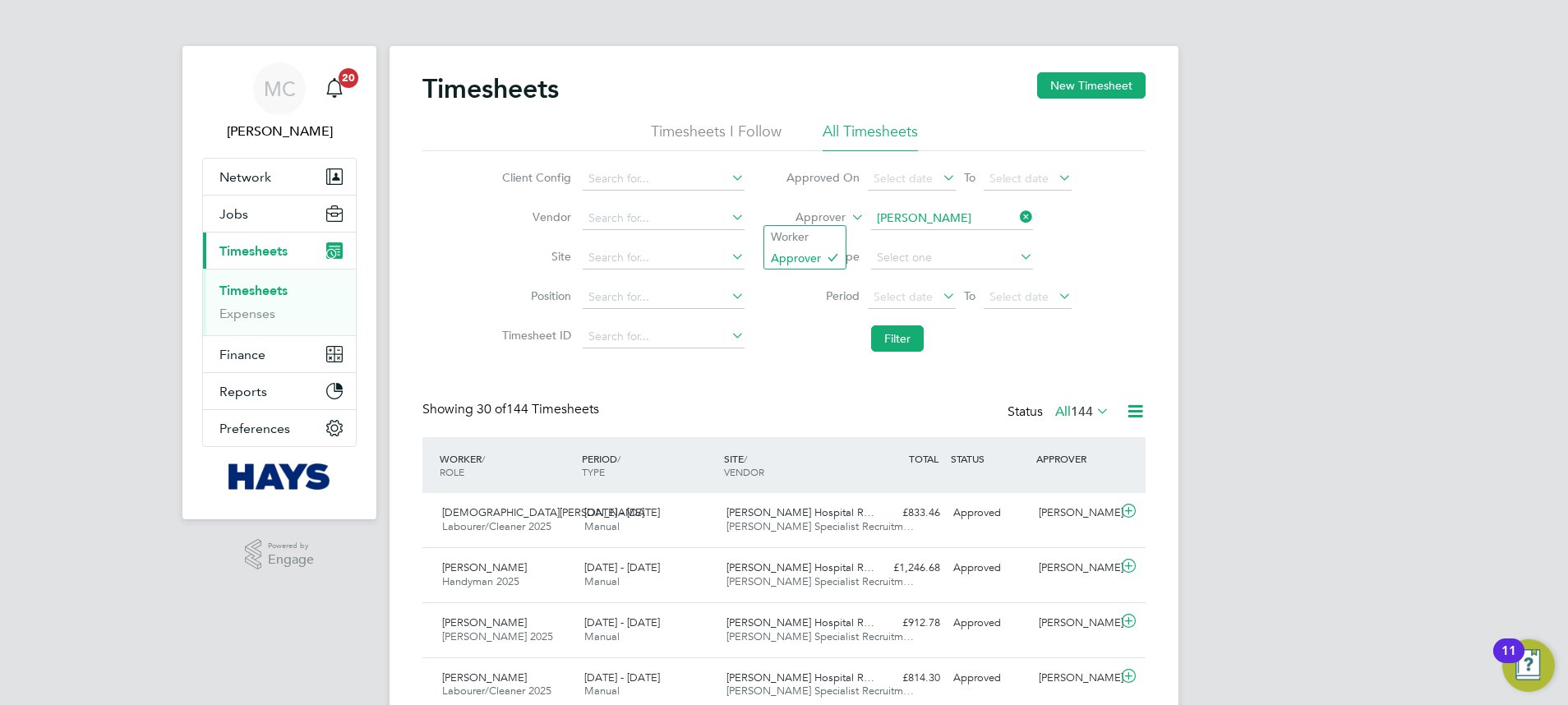
click at [848, 214] on icon at bounding box center [848, 213] width 0 height 15
click at [803, 234] on li "Worker" at bounding box center [805, 236] width 81 height 21
click at [231, 218] on span "Jobs" at bounding box center [234, 214] width 29 height 16
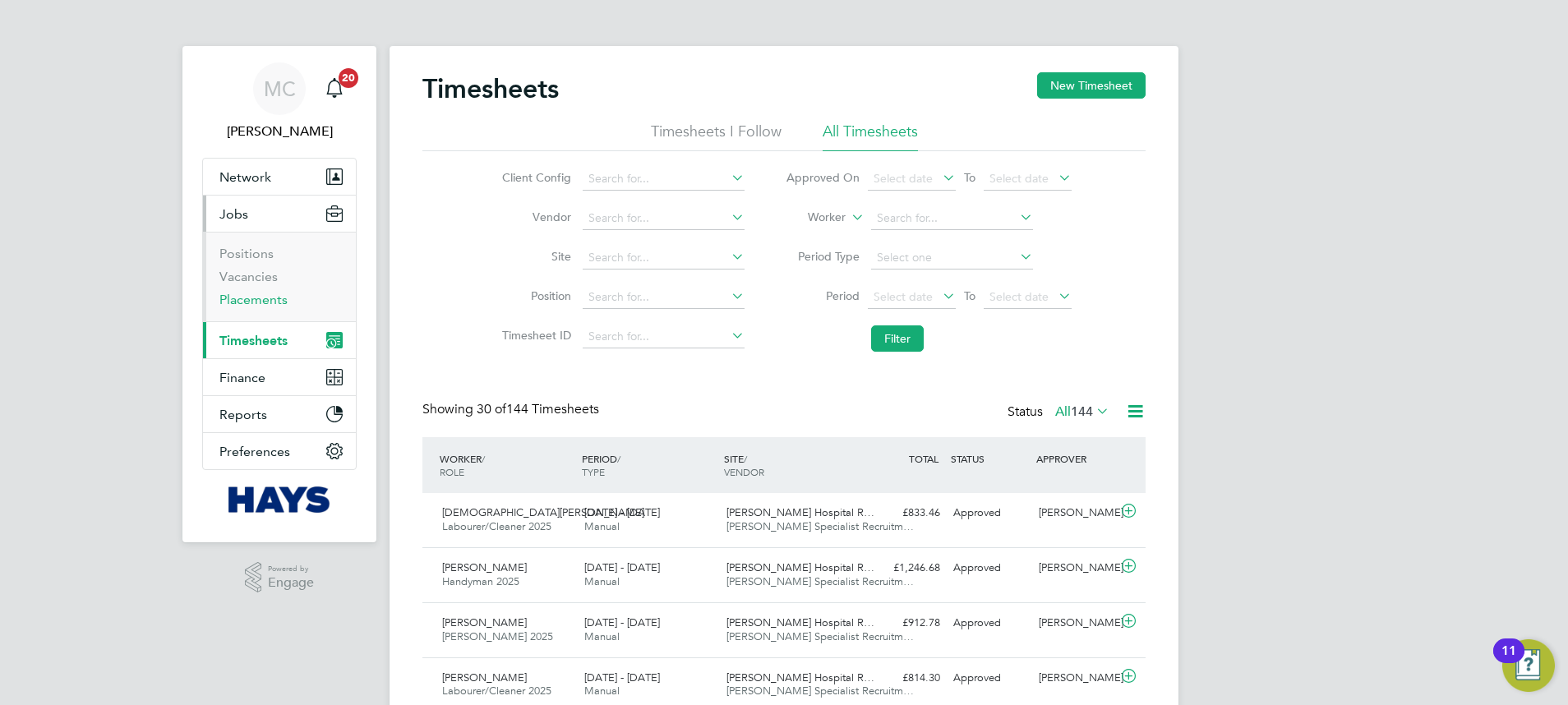
click at [244, 296] on link "Placements" at bounding box center [253, 300] width 68 height 16
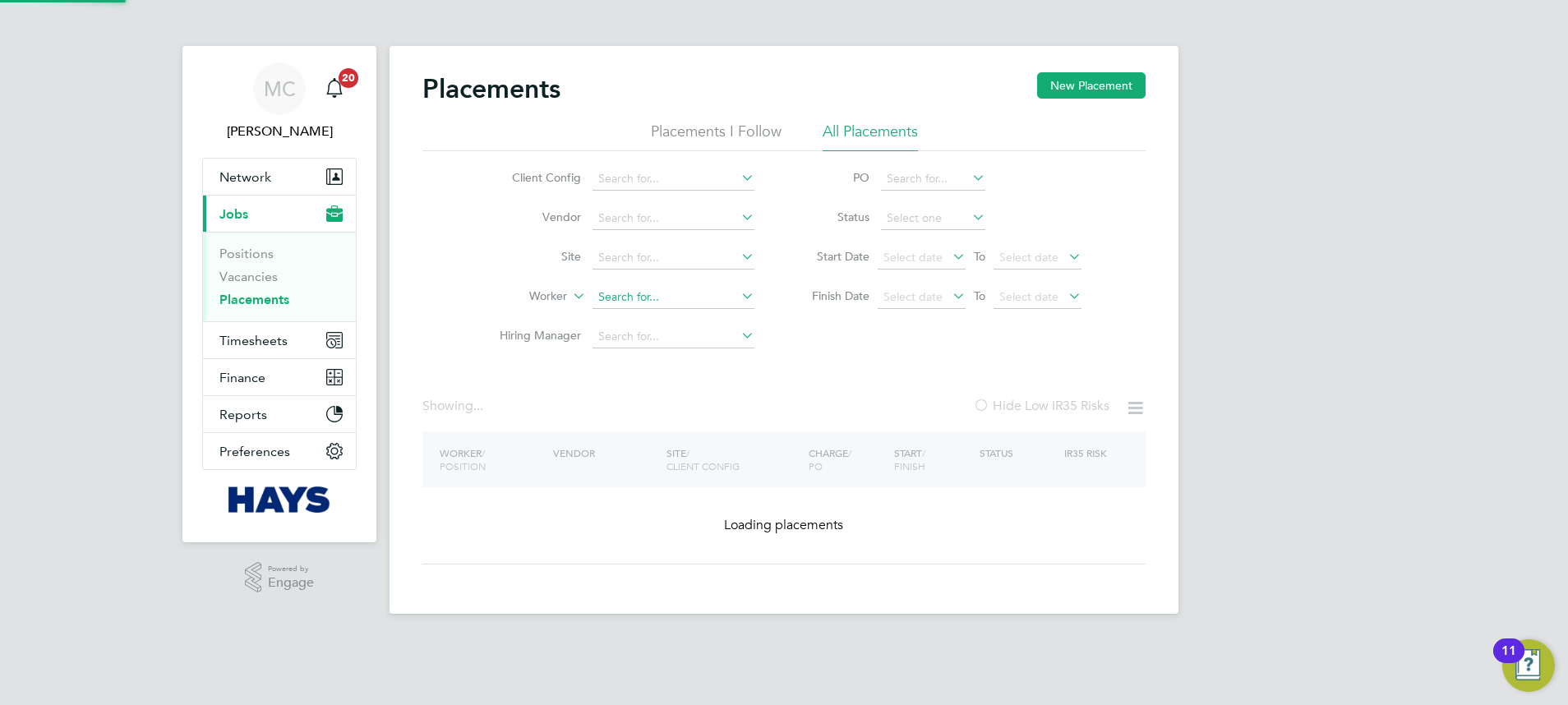
click at [635, 283] on li "Worker" at bounding box center [620, 297] width 309 height 40
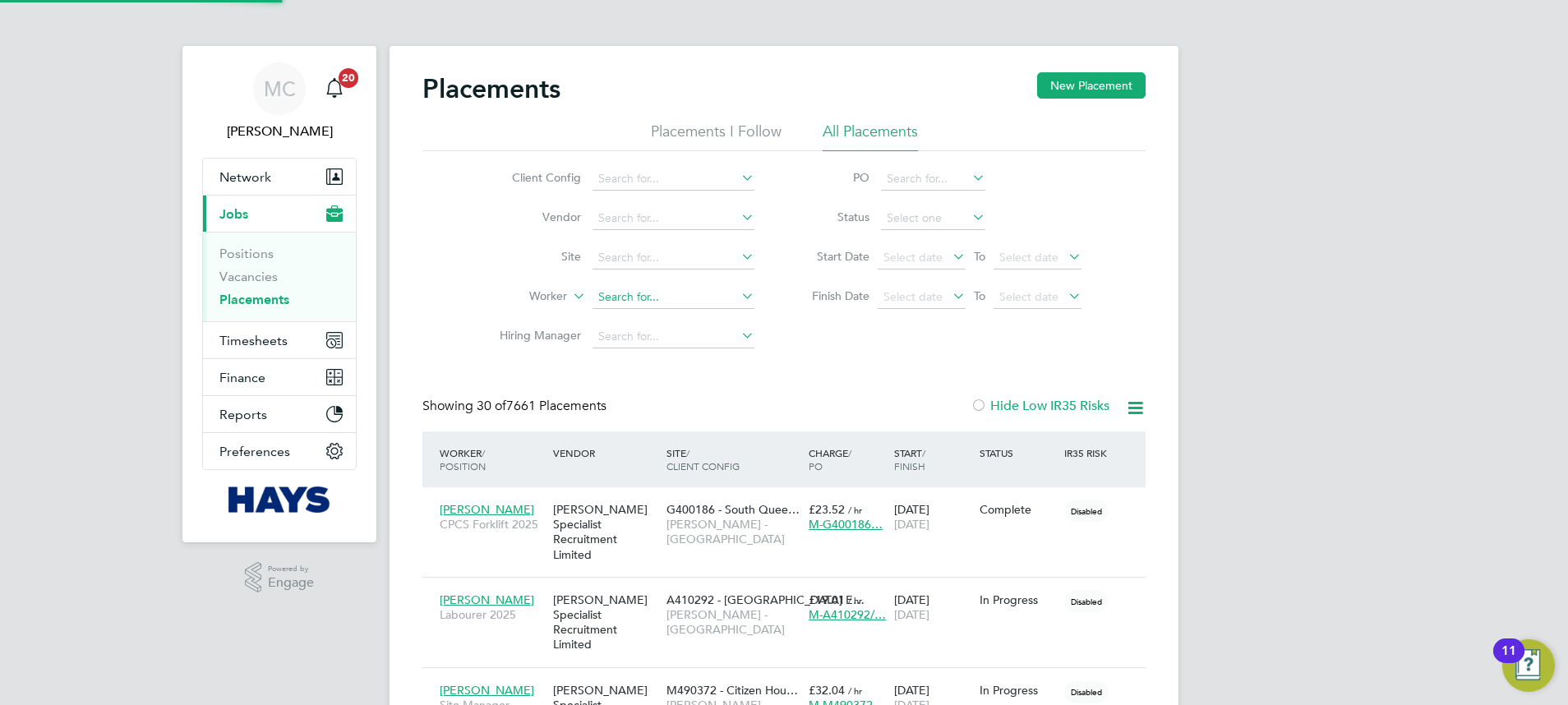
click at [637, 296] on input at bounding box center [672, 297] width 161 height 23
paste input "Ovidiu [PERSON_NAME]"
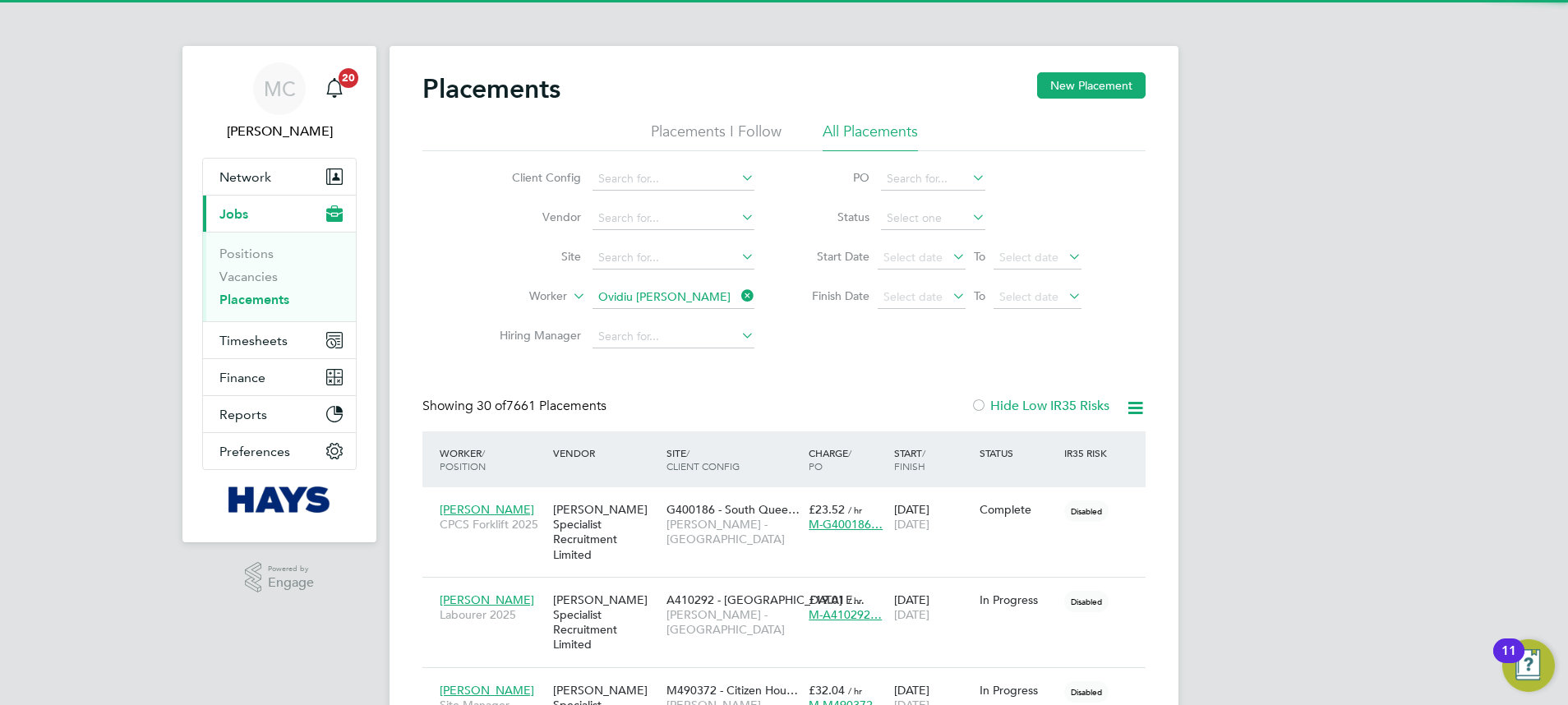
scroll to position [48, 143]
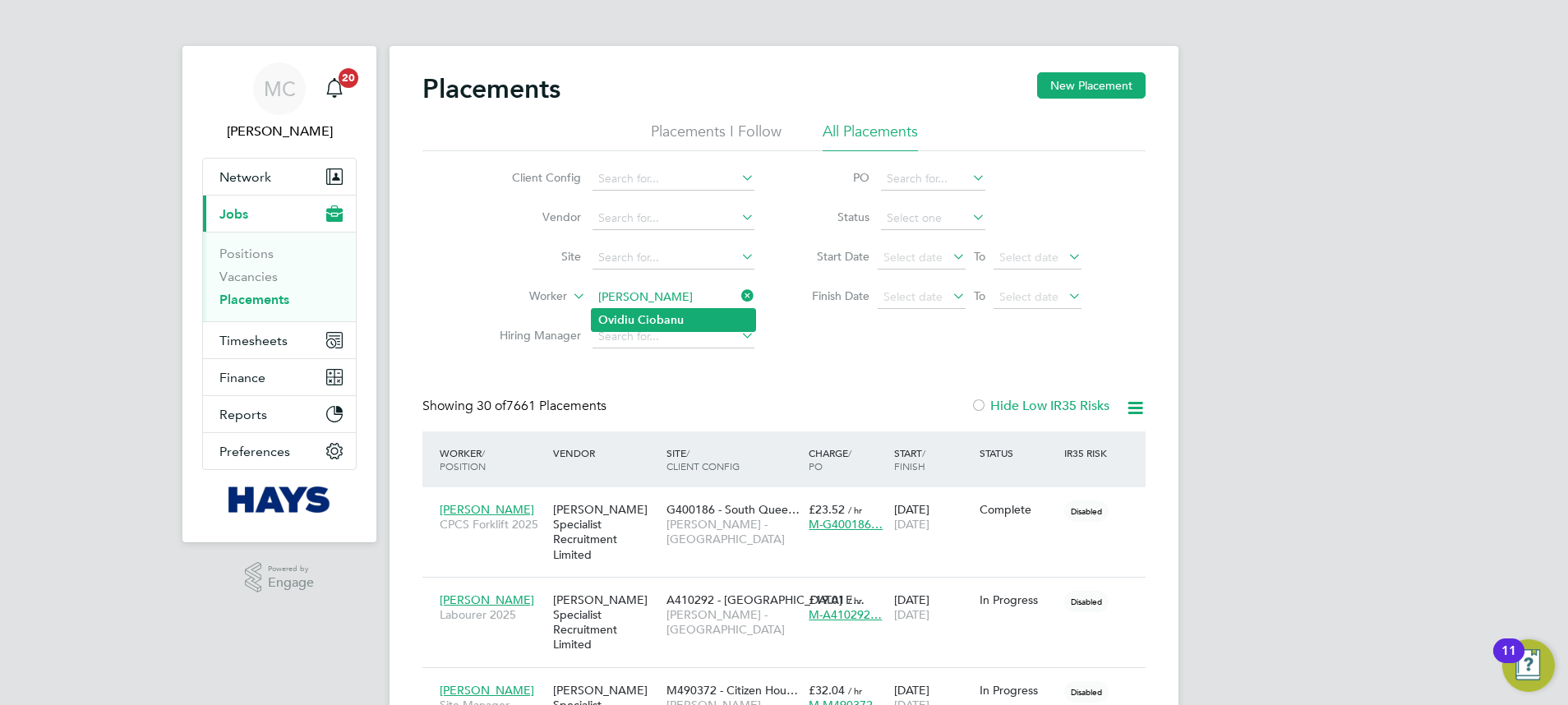
type input "[PERSON_NAME]"
click at [706, 312] on li "[PERSON_NAME]" at bounding box center [672, 319] width 163 height 22
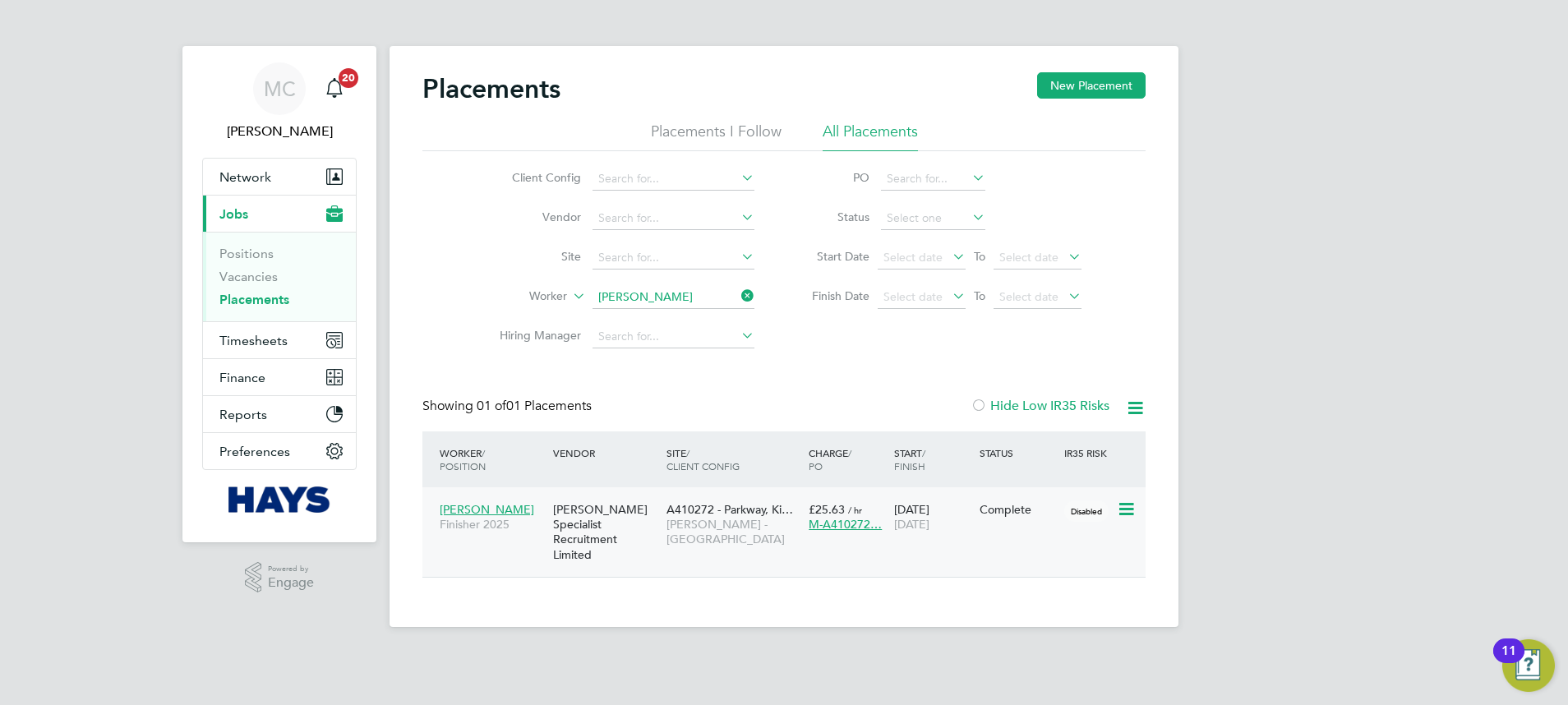
click at [1008, 509] on div "Complete" at bounding box center [1018, 509] width 78 height 15
